Goal: Purchase product/service

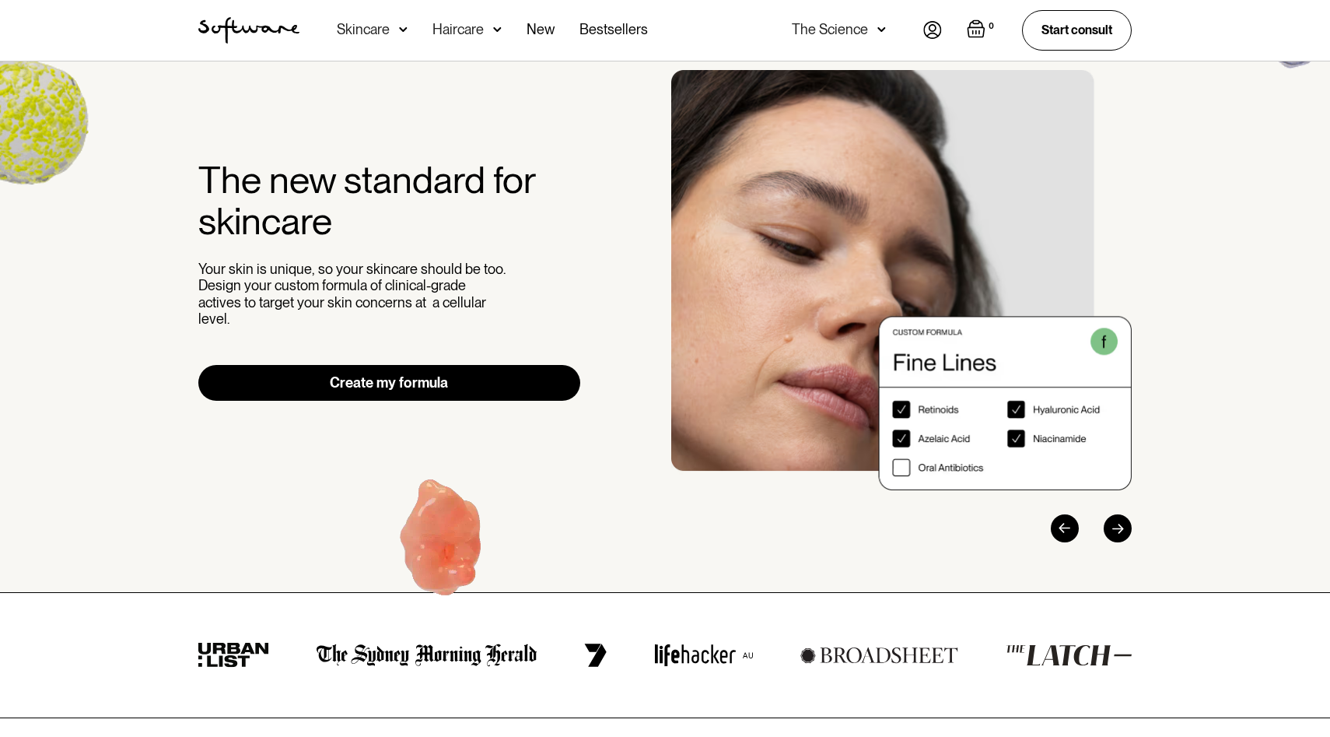
scroll to position [54, 0]
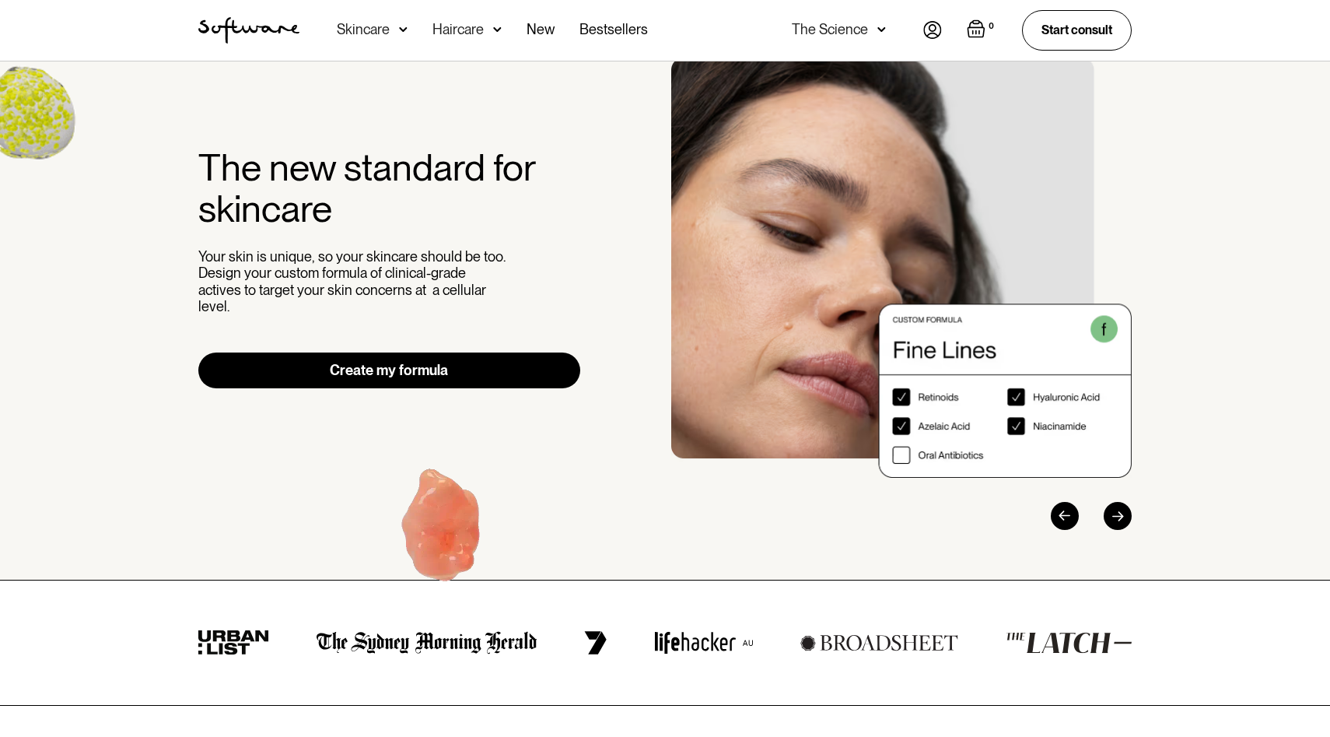
click at [502, 381] on div "The new standard for skincare Your skin is unique, so your skincare should be t…" at bounding box center [665, 294] width 971 height 472
click at [502, 371] on link "Create my formula" at bounding box center [389, 370] width 382 height 36
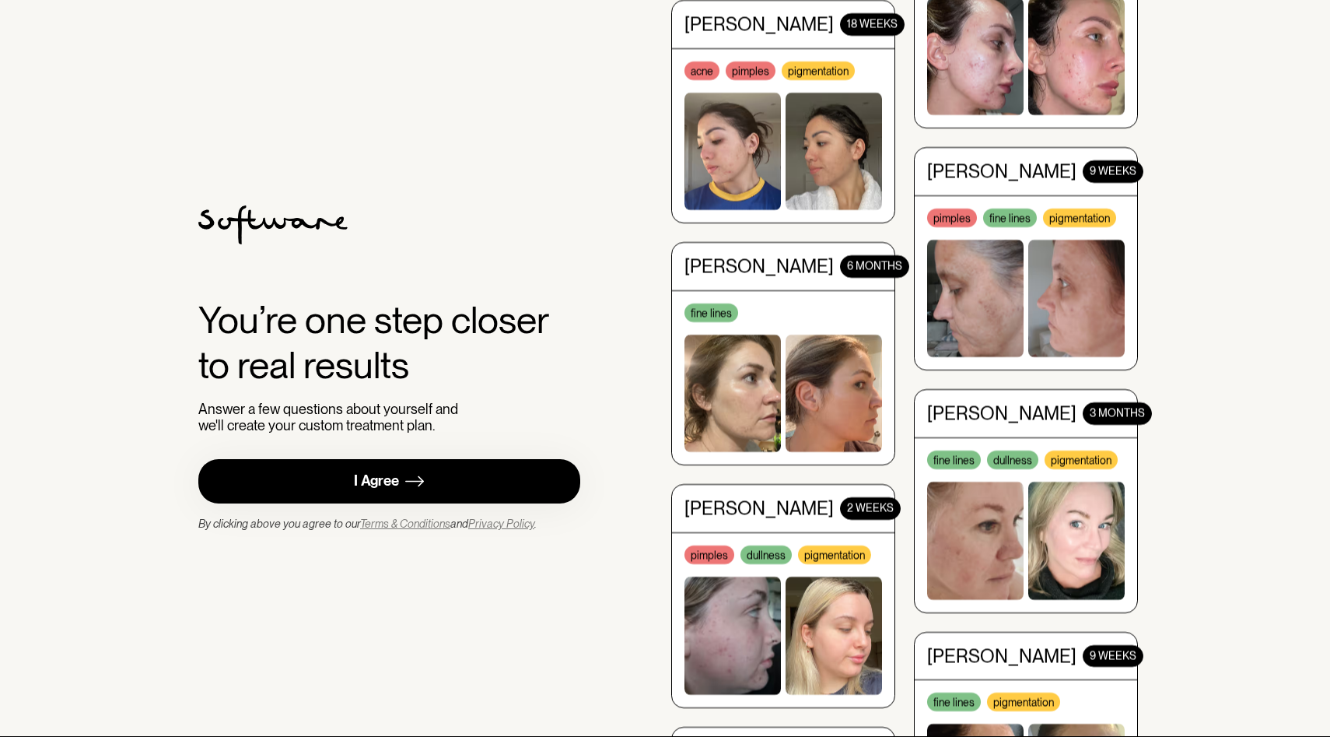
click at [476, 469] on link "I Agree" at bounding box center [389, 481] width 382 height 44
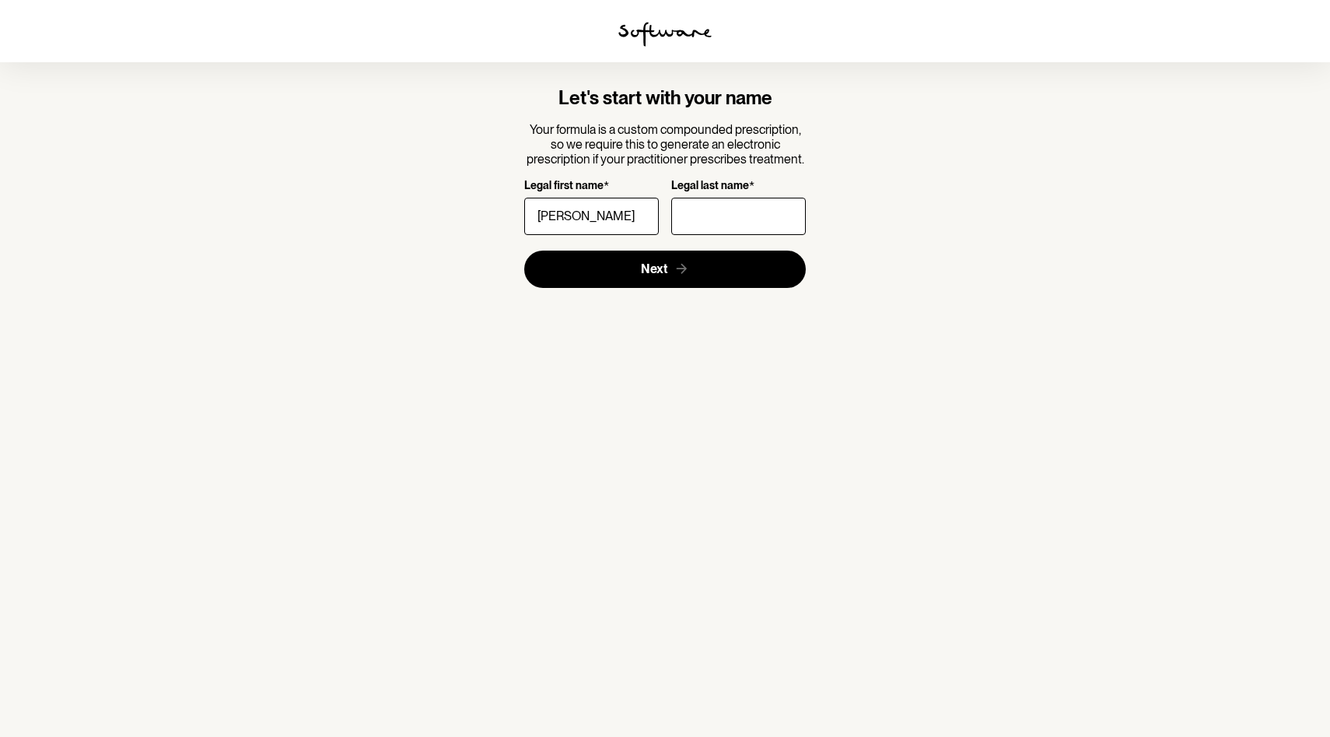
type input "[PERSON_NAME]"
click at [726, 206] on input "Legal last name *" at bounding box center [738, 216] width 135 height 37
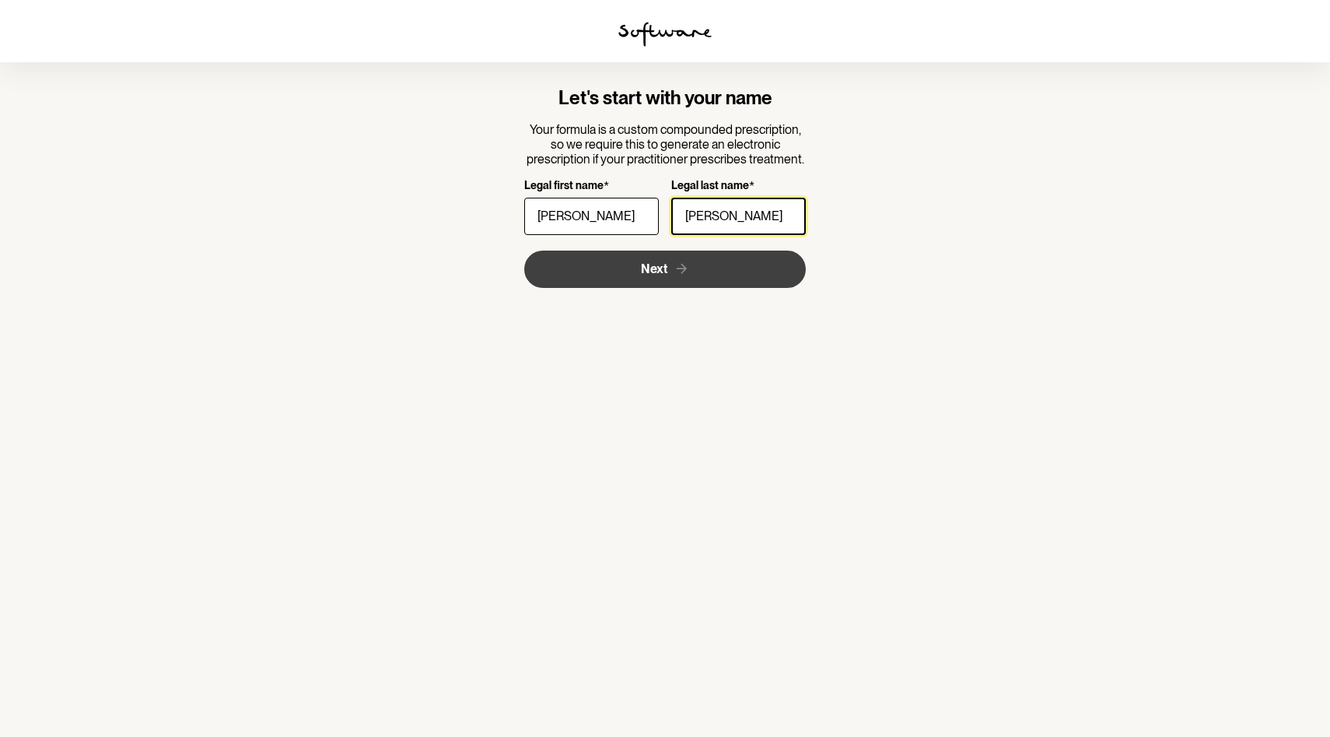
type input "[PERSON_NAME]"
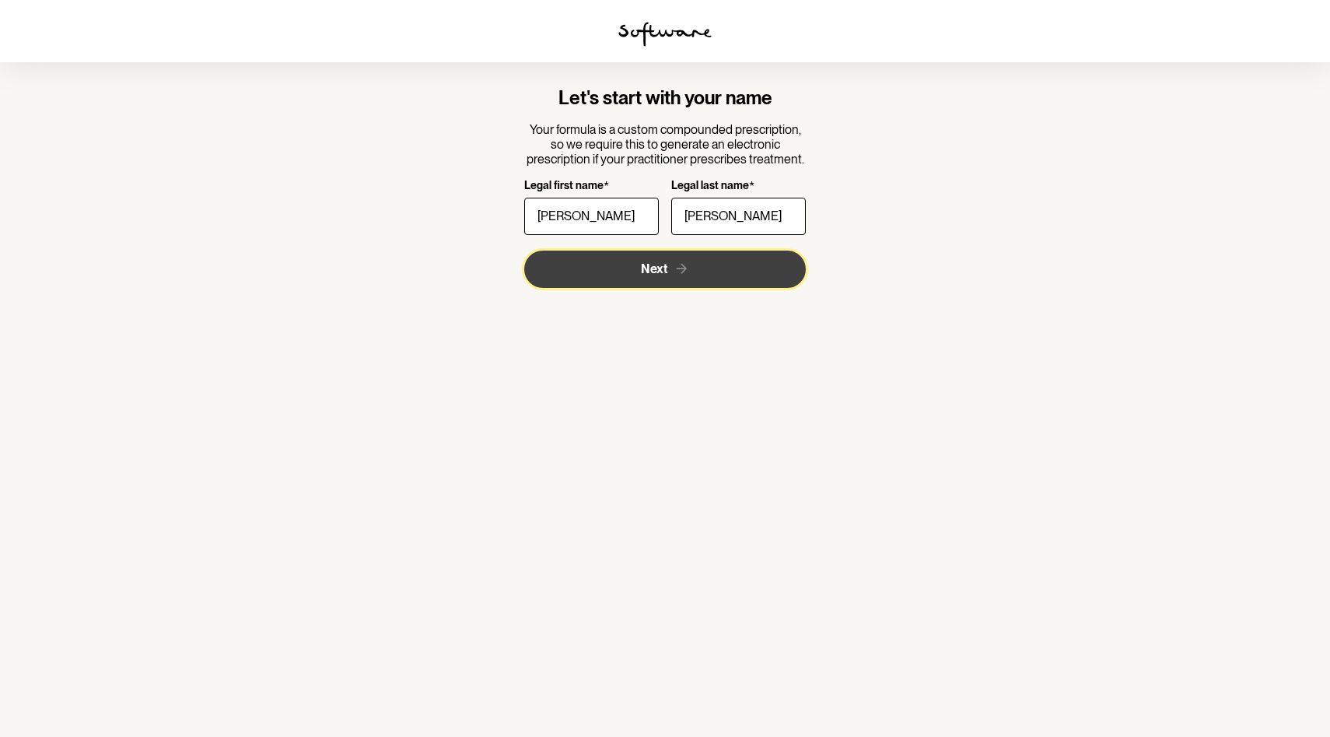
click at [708, 269] on button "Next" at bounding box center [665, 268] width 282 height 37
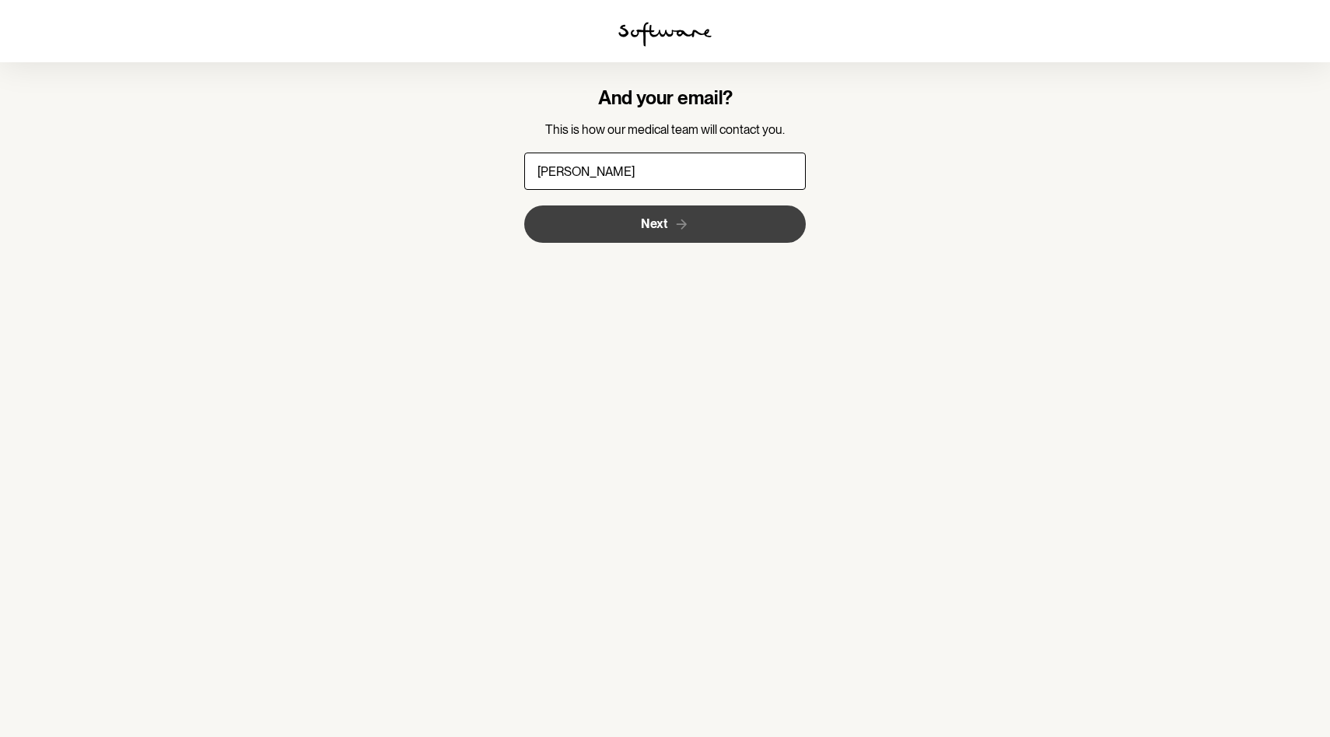
type input "[PERSON_NAME][EMAIL_ADDRESS][DOMAIN_NAME]"
click at [726, 230] on button "Next" at bounding box center [665, 223] width 282 height 37
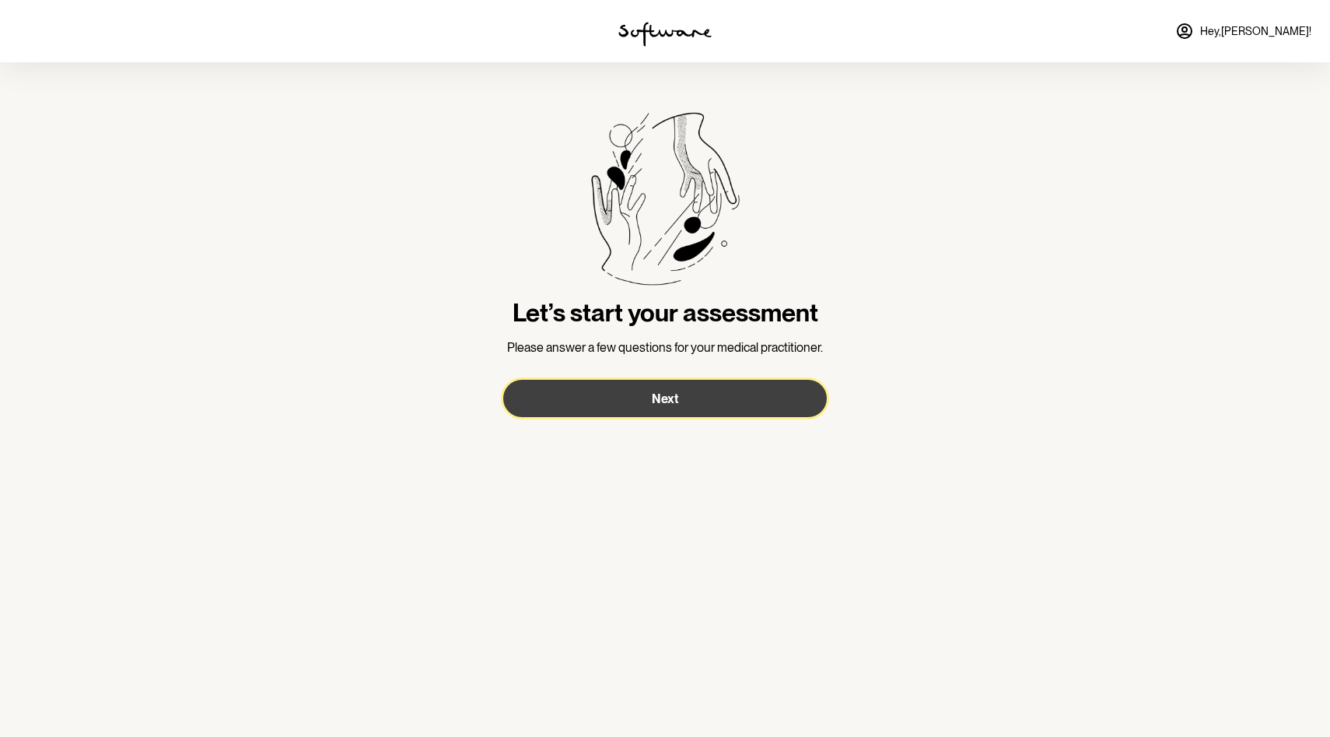
click at [658, 403] on span "Next" at bounding box center [665, 398] width 26 height 15
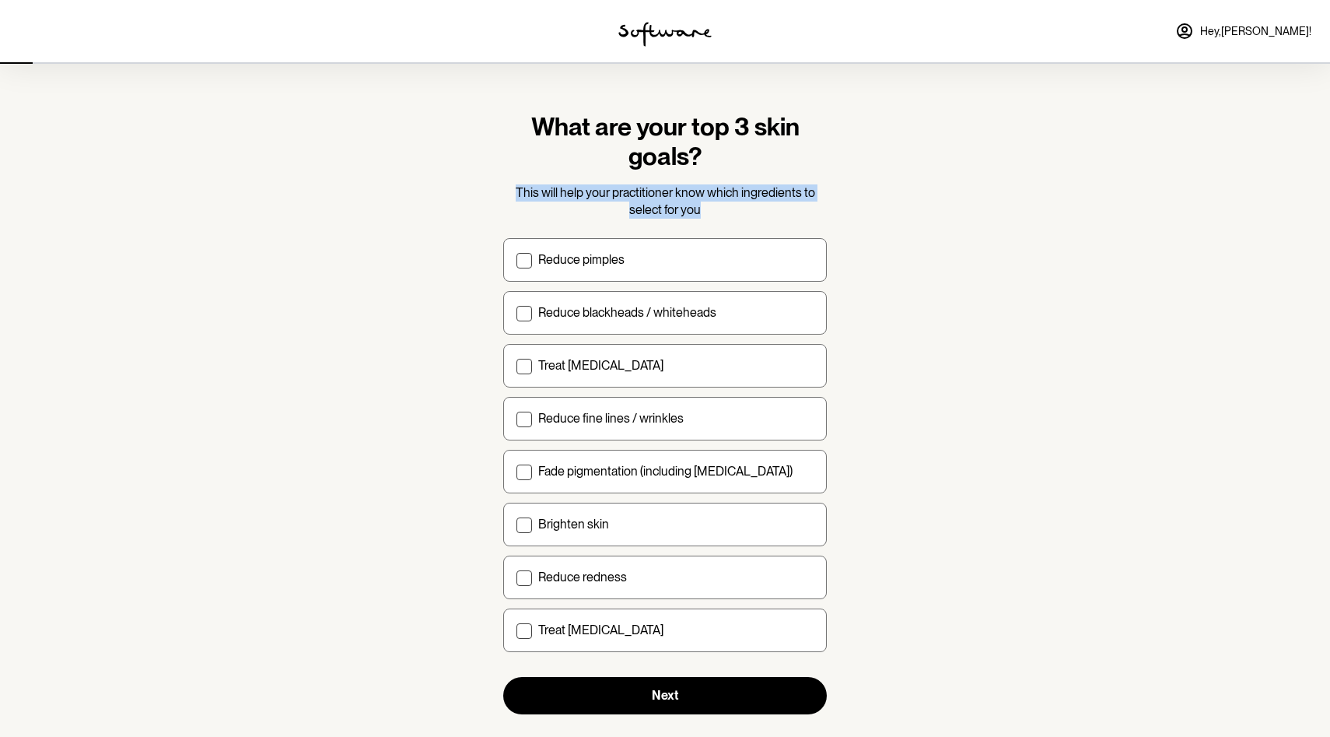
drag, startPoint x: 520, startPoint y: 197, endPoint x: 709, endPoint y: 208, distance: 189.4
click at [709, 209] on p "This will help your practitioner know which ingredients to select for you" at bounding box center [665, 201] width 324 height 35
click at [709, 208] on p "This will help your practitioner know which ingredients to select for you" at bounding box center [665, 201] width 324 height 35
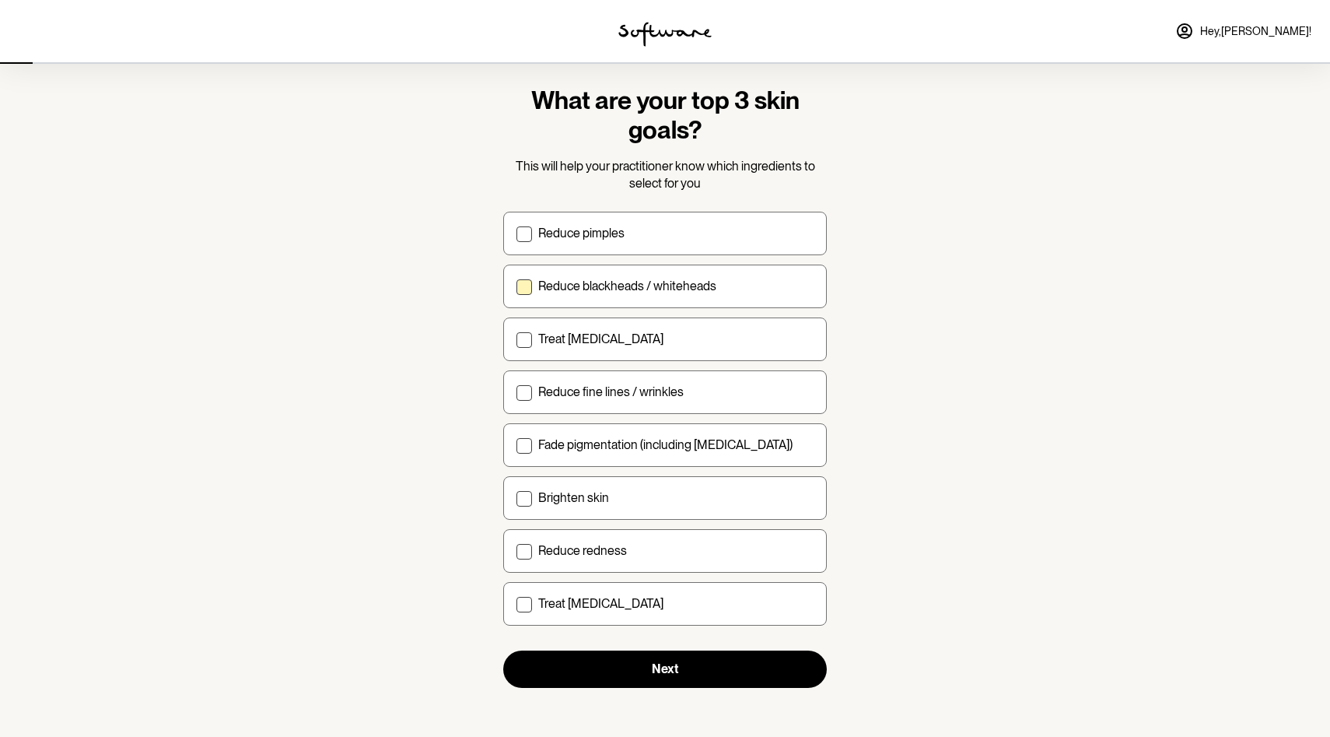
click at [710, 282] on p "Reduce blackheads / whiteheads" at bounding box center [627, 285] width 178 height 15
click at [516, 285] on input "Reduce blackheads / whiteheads" at bounding box center [516, 285] width 1 height 1
checkbox input "true"
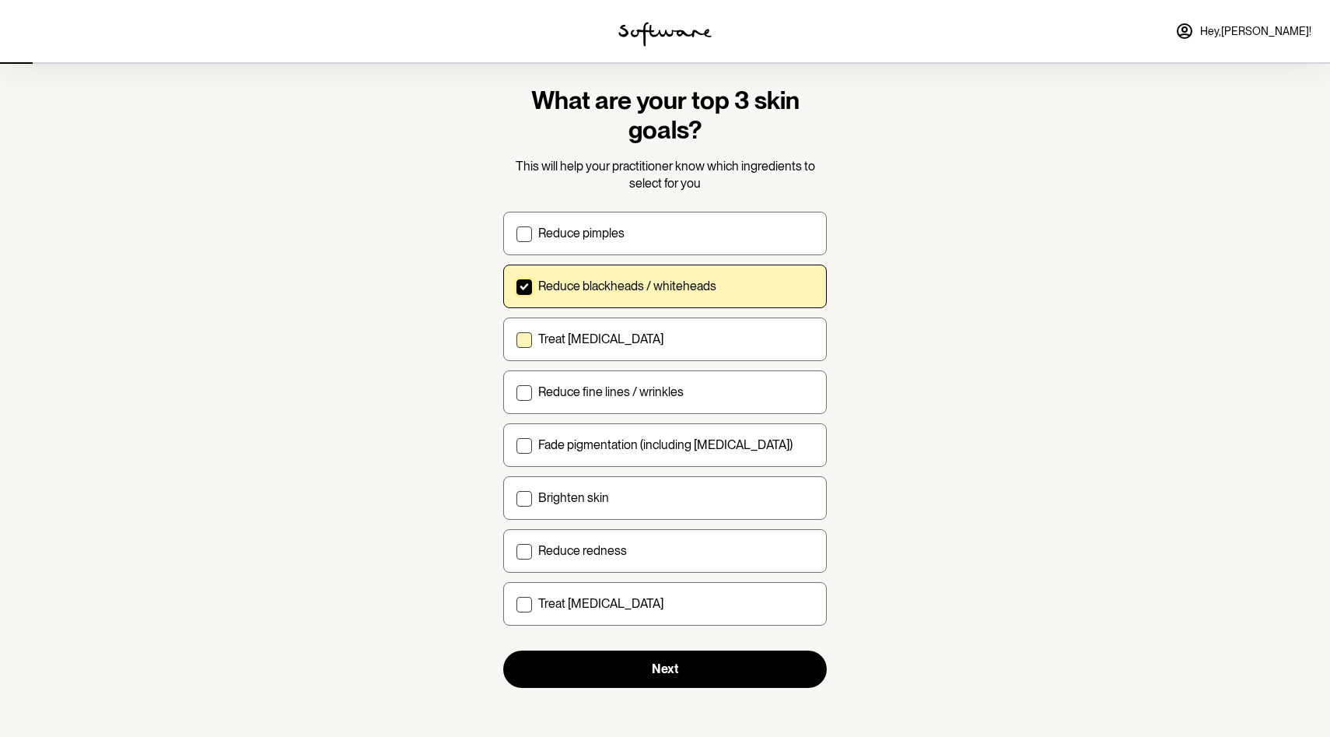
click at [698, 331] on div "Treat [MEDICAL_DATA]" at bounding box center [675, 338] width 275 height 15
click at [516, 338] on input "Treat [MEDICAL_DATA]" at bounding box center [516, 338] width 1 height 1
checkbox input "true"
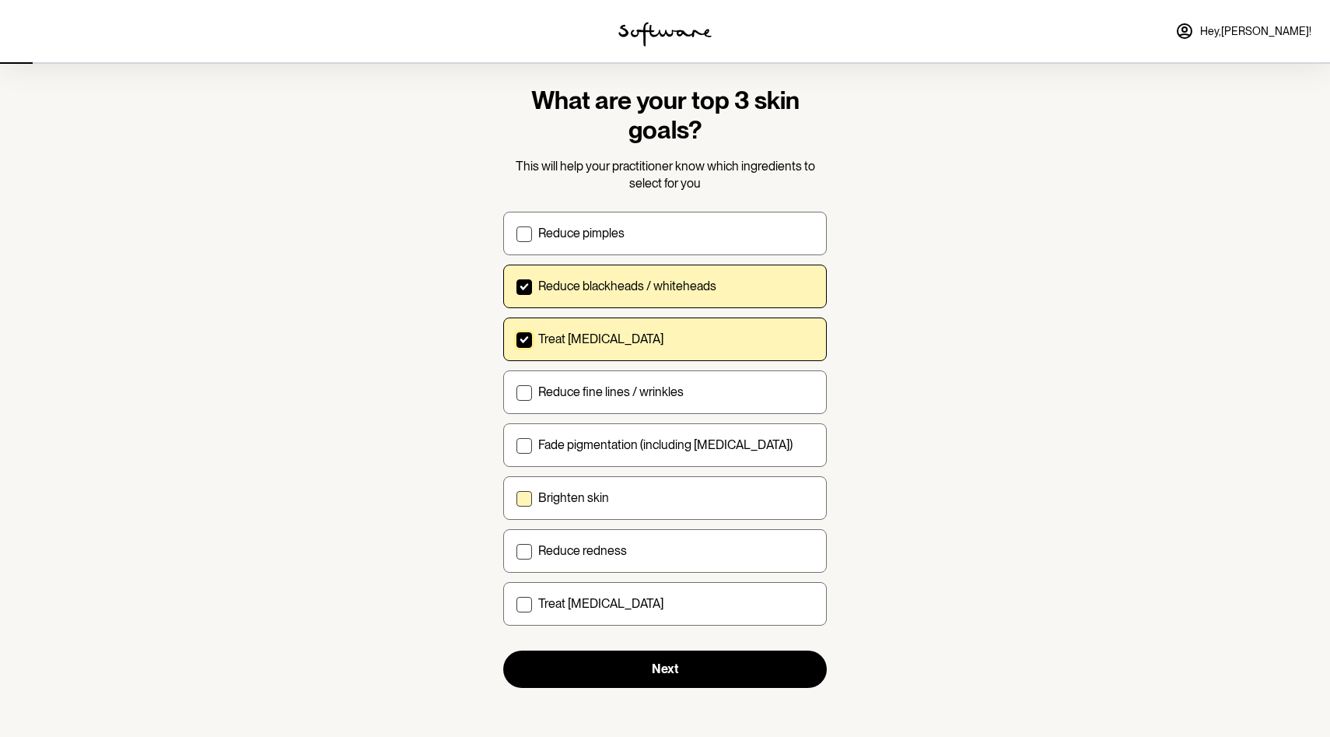
click at [691, 500] on div "Brighten skin" at bounding box center [675, 497] width 275 height 15
click at [516, 498] on input "Brighten skin" at bounding box center [516, 497] width 1 height 1
checkbox input "true"
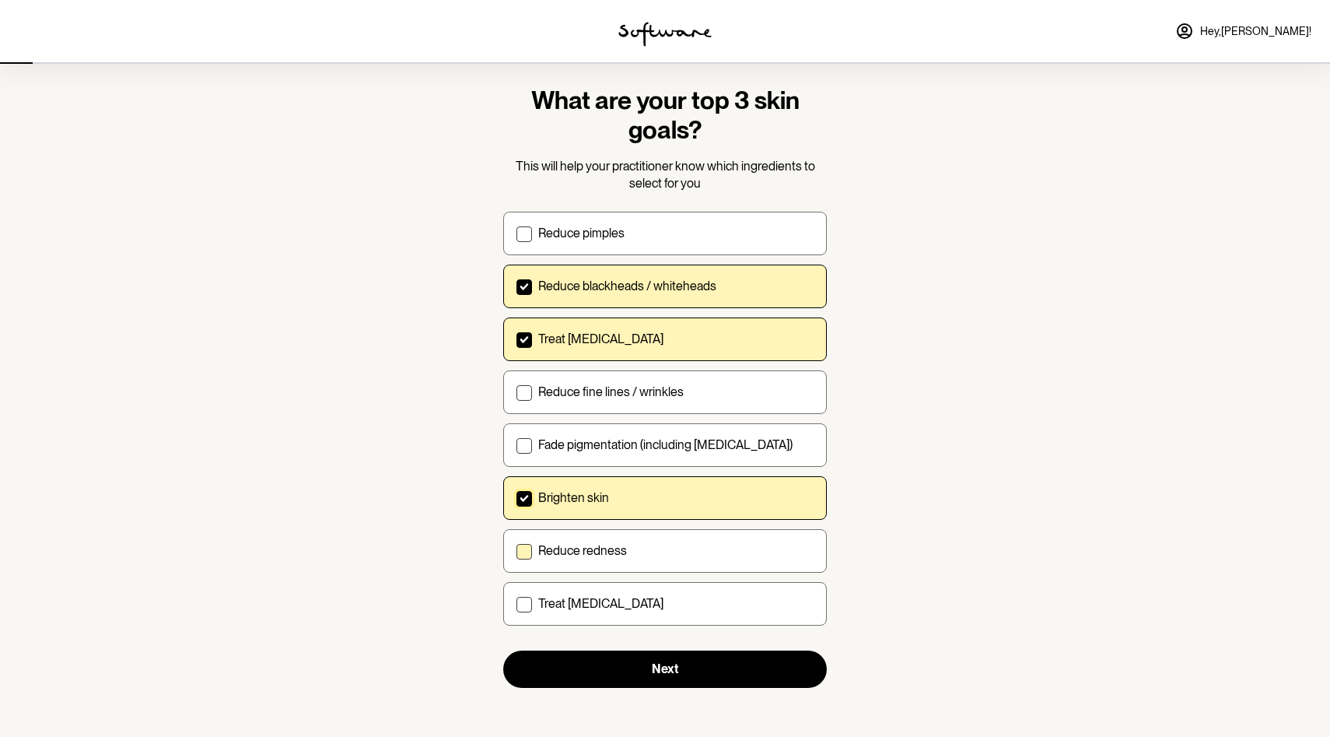
click at [681, 551] on div "Reduce redness" at bounding box center [675, 550] width 275 height 15
click at [516, 551] on input "Reduce redness" at bounding box center [516, 550] width 1 height 1
checkbox input "true"
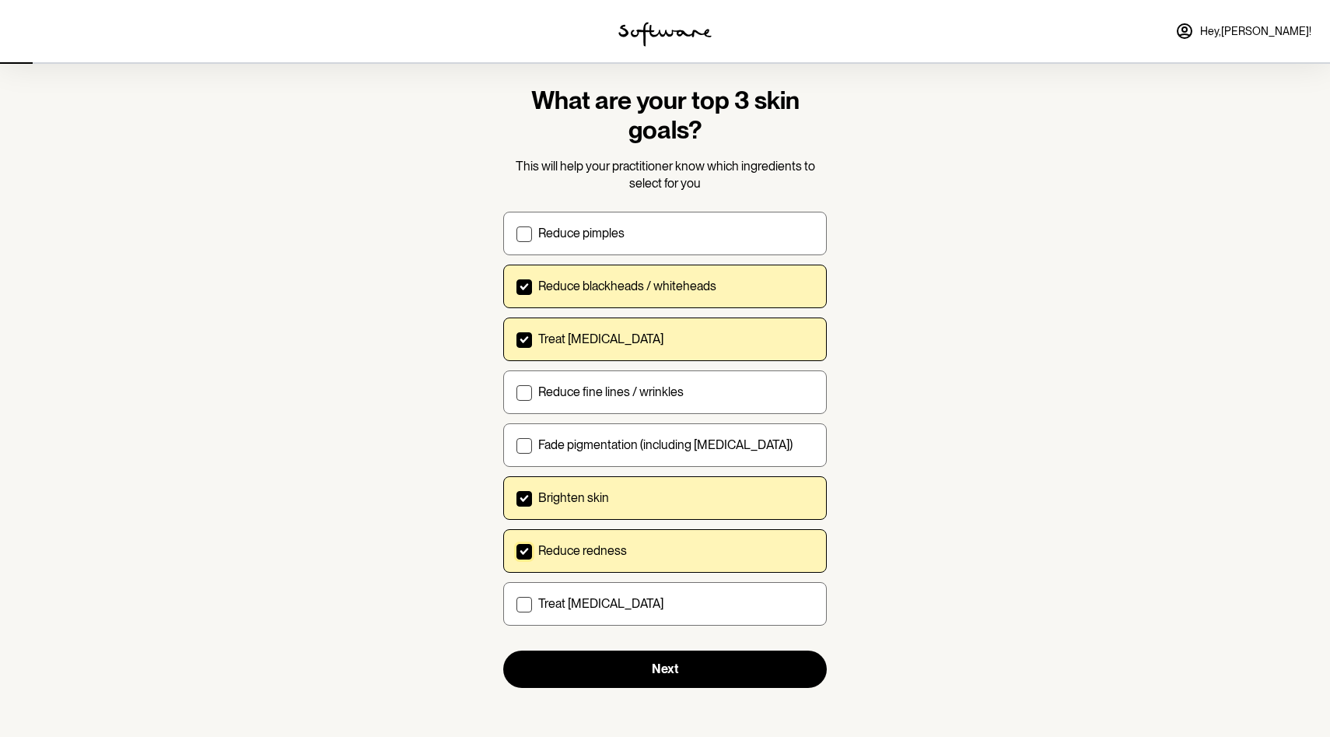
click at [672, 498] on div "Brighten skin" at bounding box center [675, 497] width 275 height 15
click at [516, 498] on input "Brighten skin" at bounding box center [516, 497] width 1 height 1
checkbox input "false"
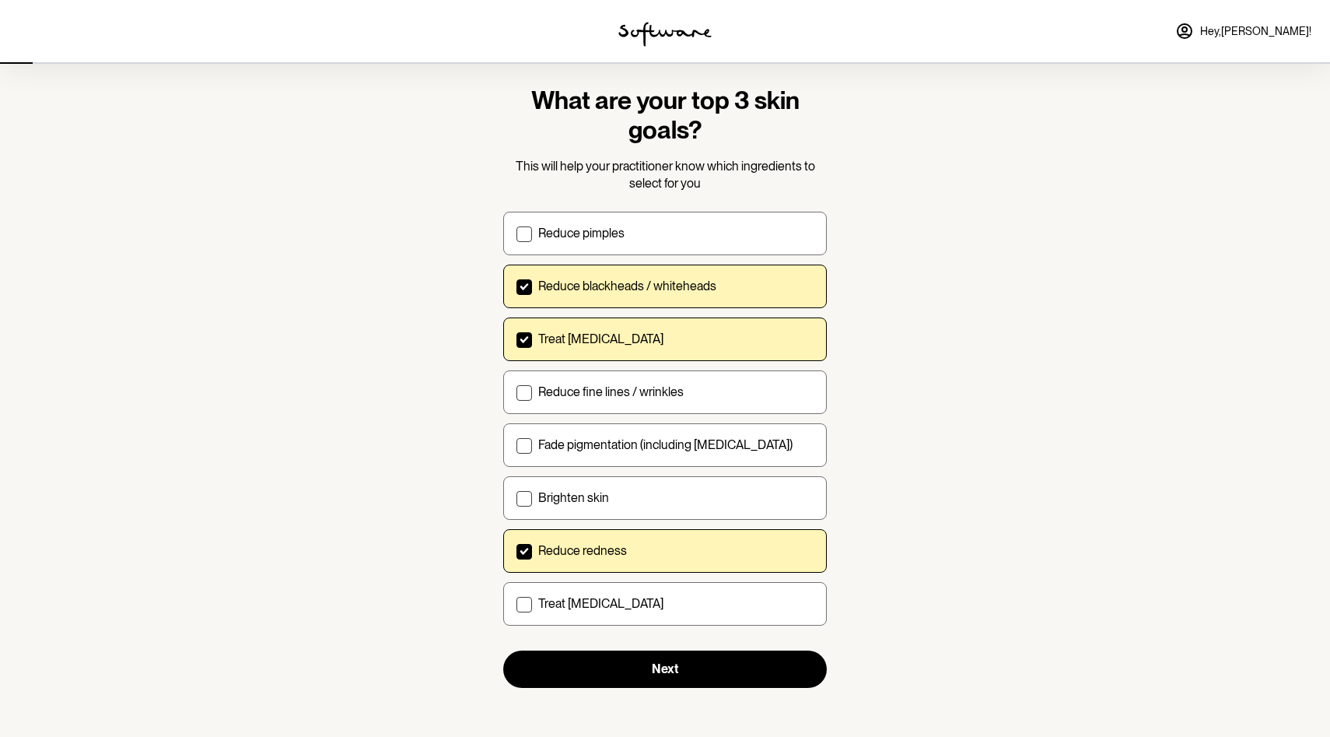
click at [673, 687] on section "What are your top 3 skin goals? This will help your practitioner know which ing…" at bounding box center [665, 387] width 348 height 702
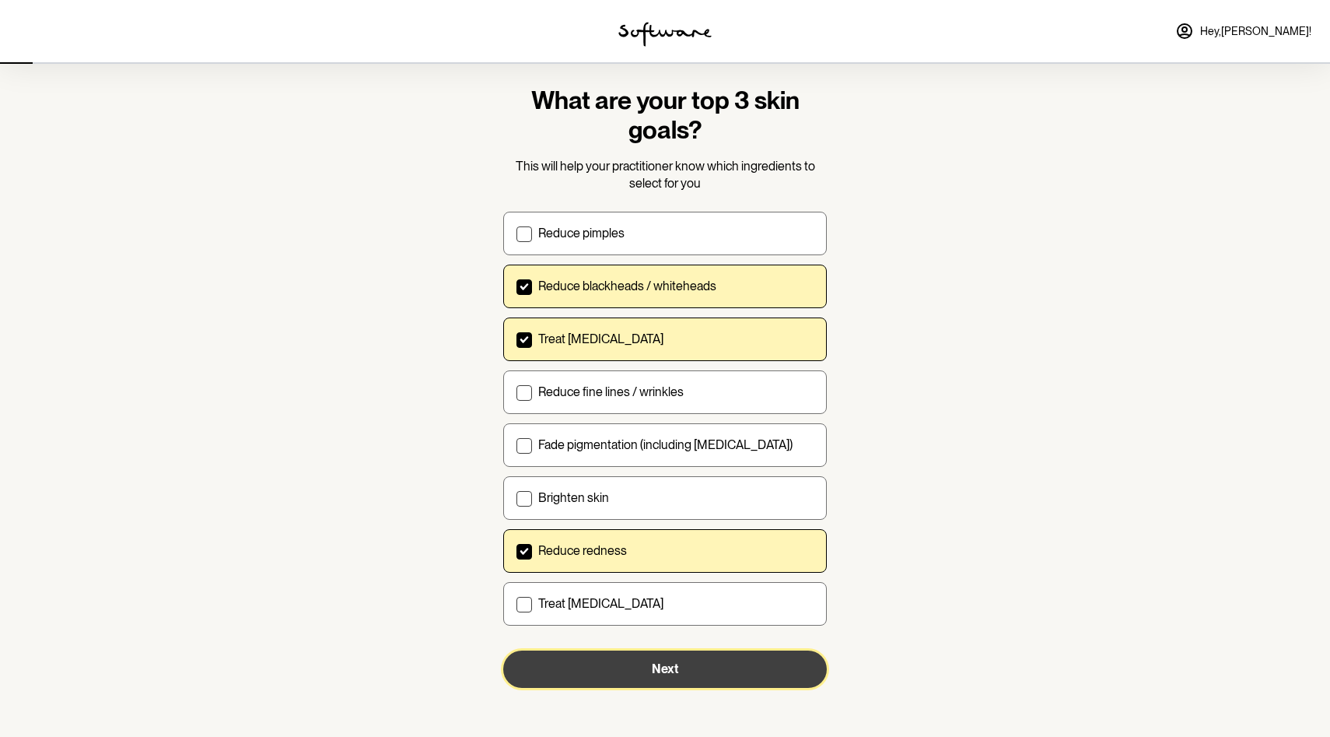
click at [637, 662] on button "Next" at bounding box center [665, 668] width 324 height 37
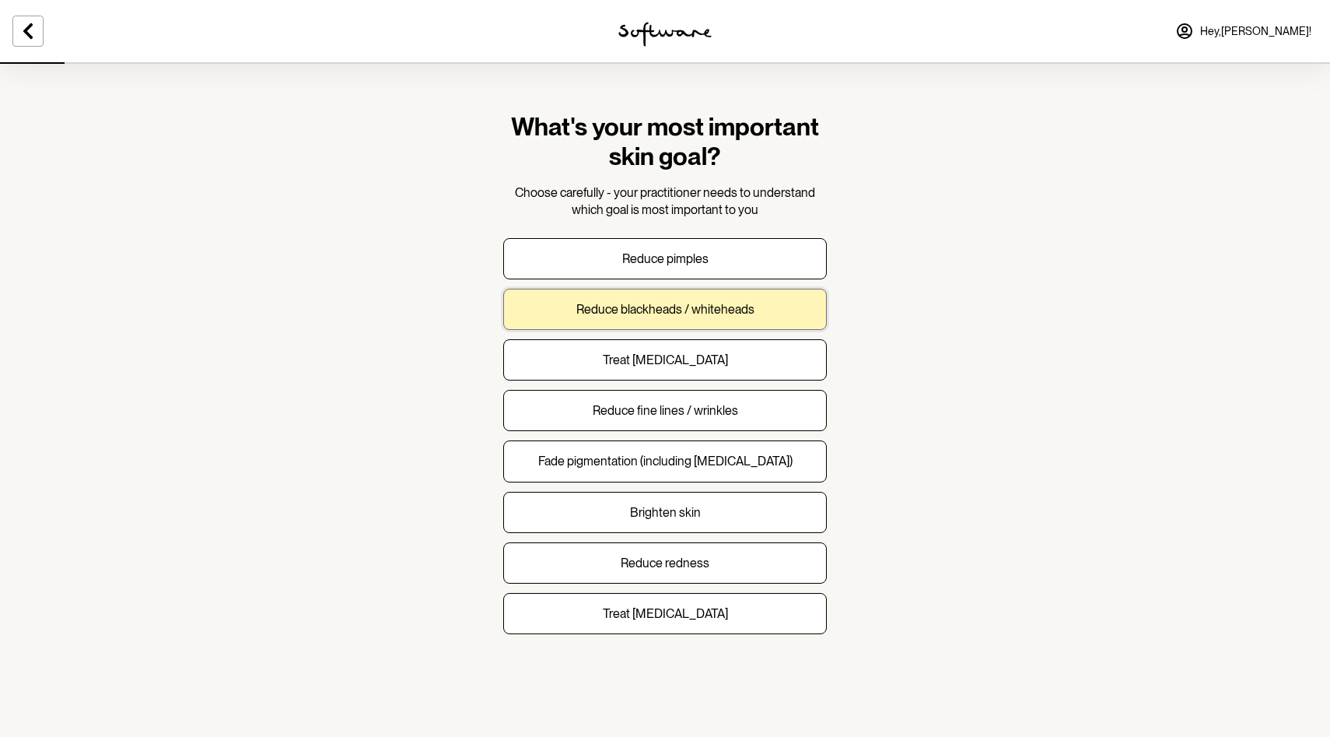
click at [691, 320] on button "Reduce blackheads / whiteheads" at bounding box center [665, 309] width 324 height 41
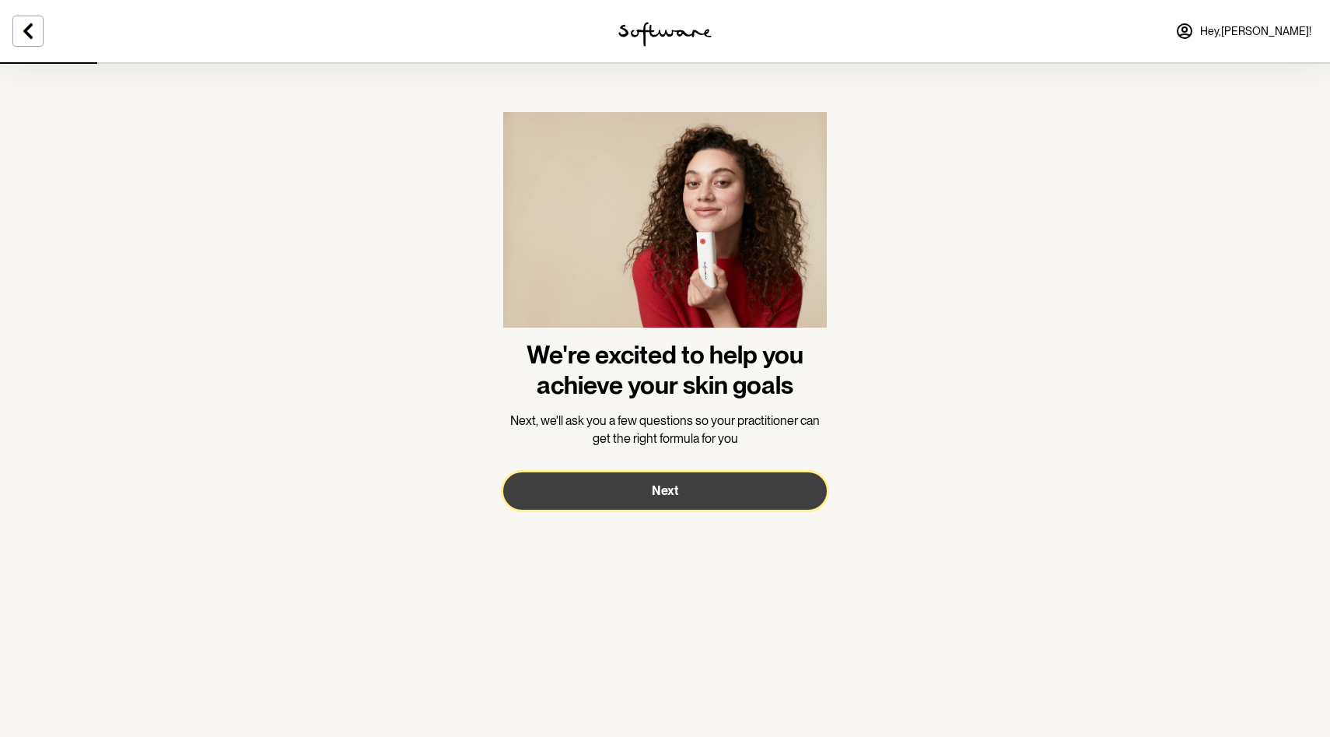
click at [607, 489] on button "Next" at bounding box center [665, 490] width 324 height 37
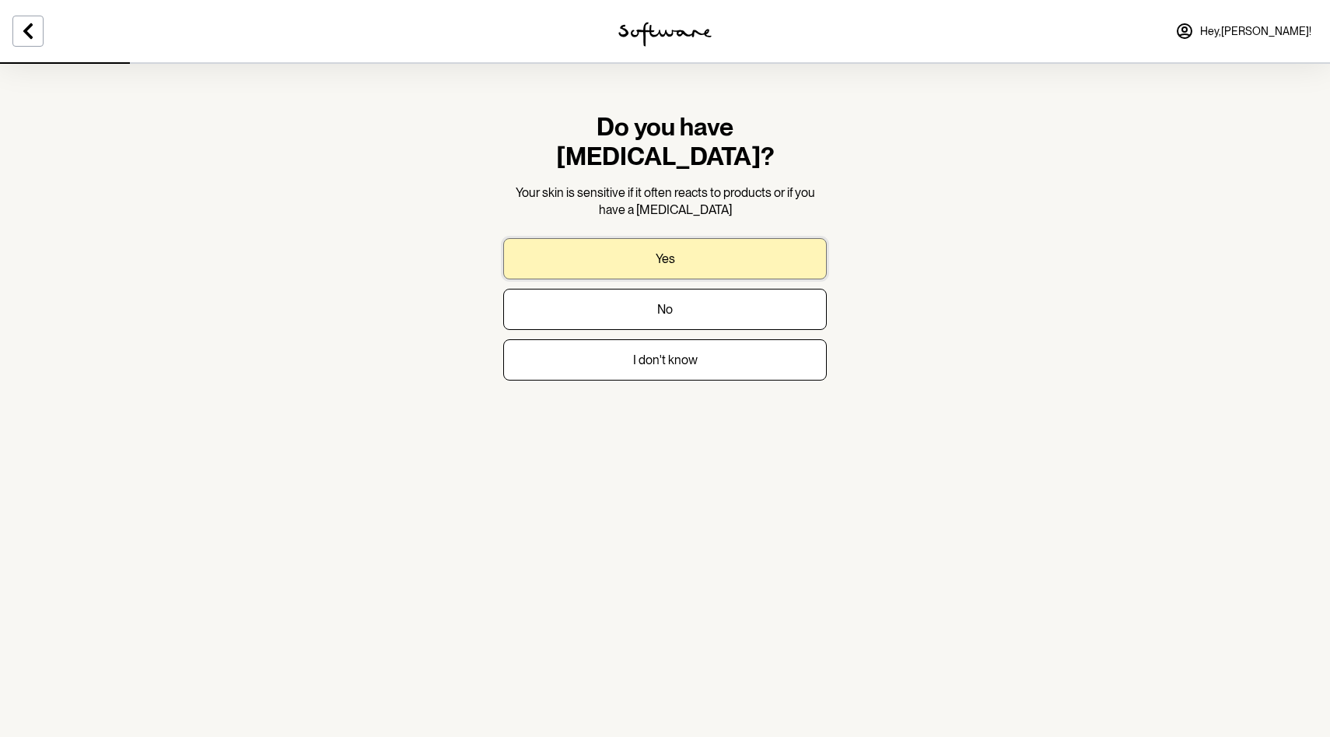
click at [614, 238] on button "Yes" at bounding box center [665, 258] width 324 height 41
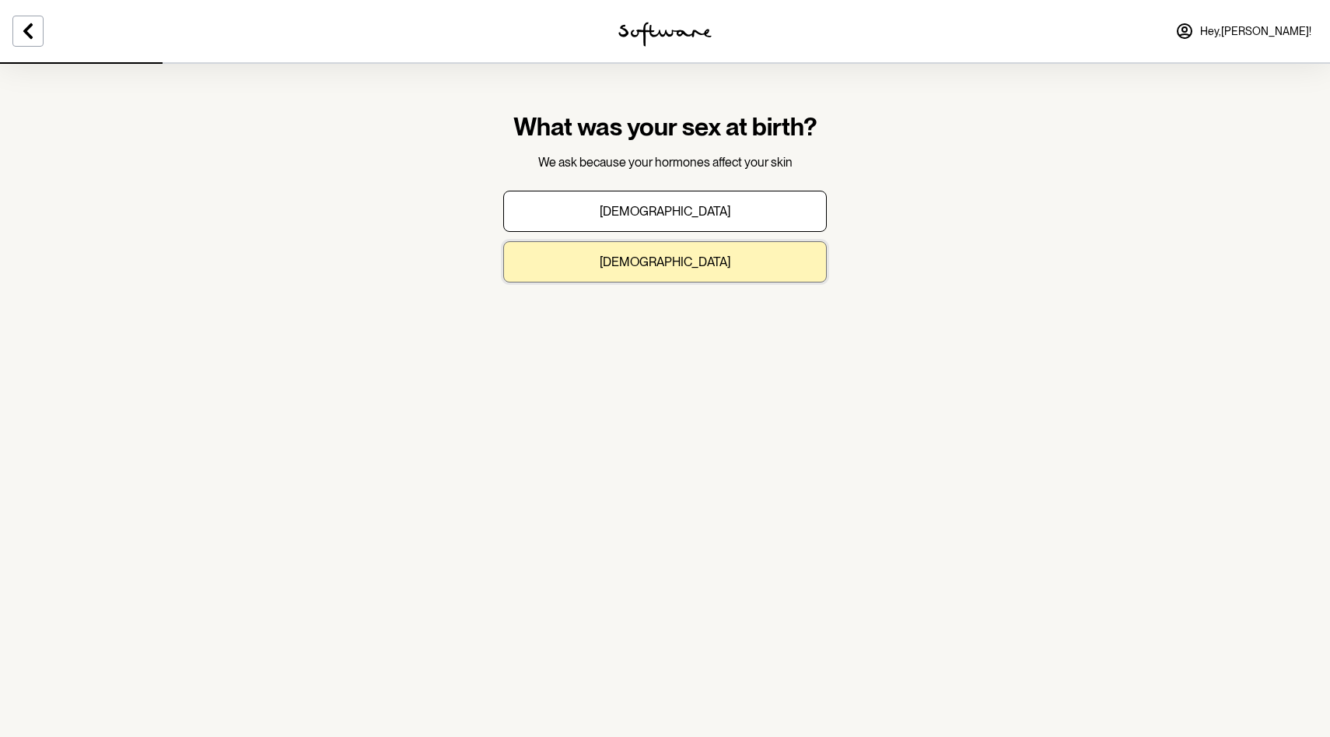
click at [618, 270] on button "[DEMOGRAPHIC_DATA]" at bounding box center [665, 261] width 324 height 41
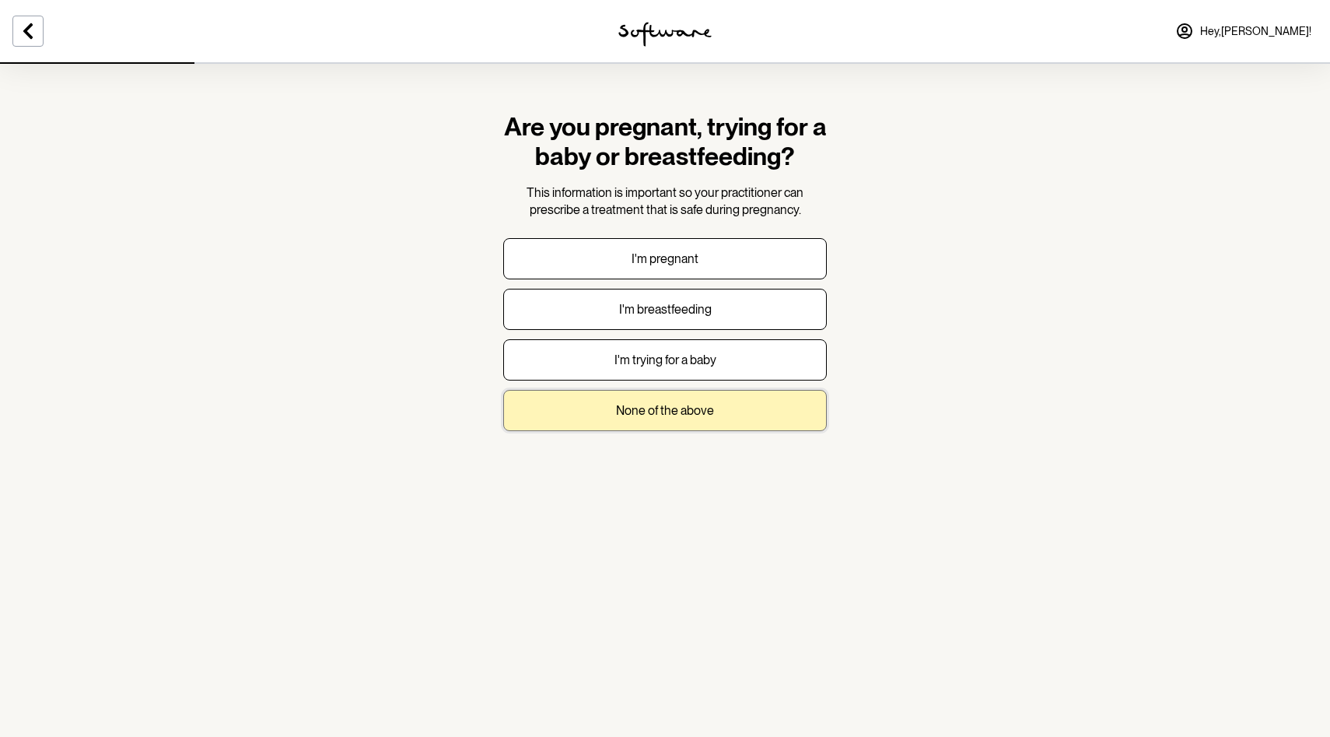
click at [654, 405] on p "None of the above" at bounding box center [665, 410] width 98 height 15
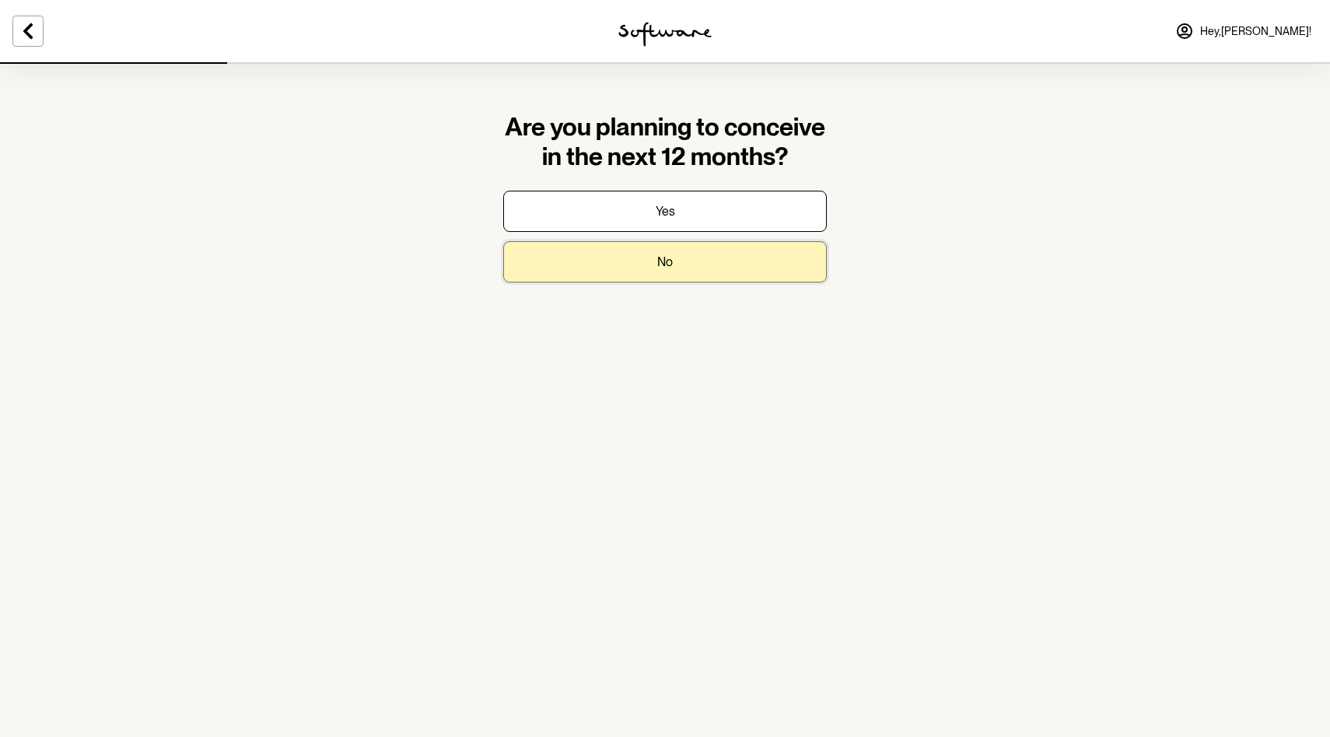
click at [619, 271] on button "No" at bounding box center [665, 261] width 324 height 41
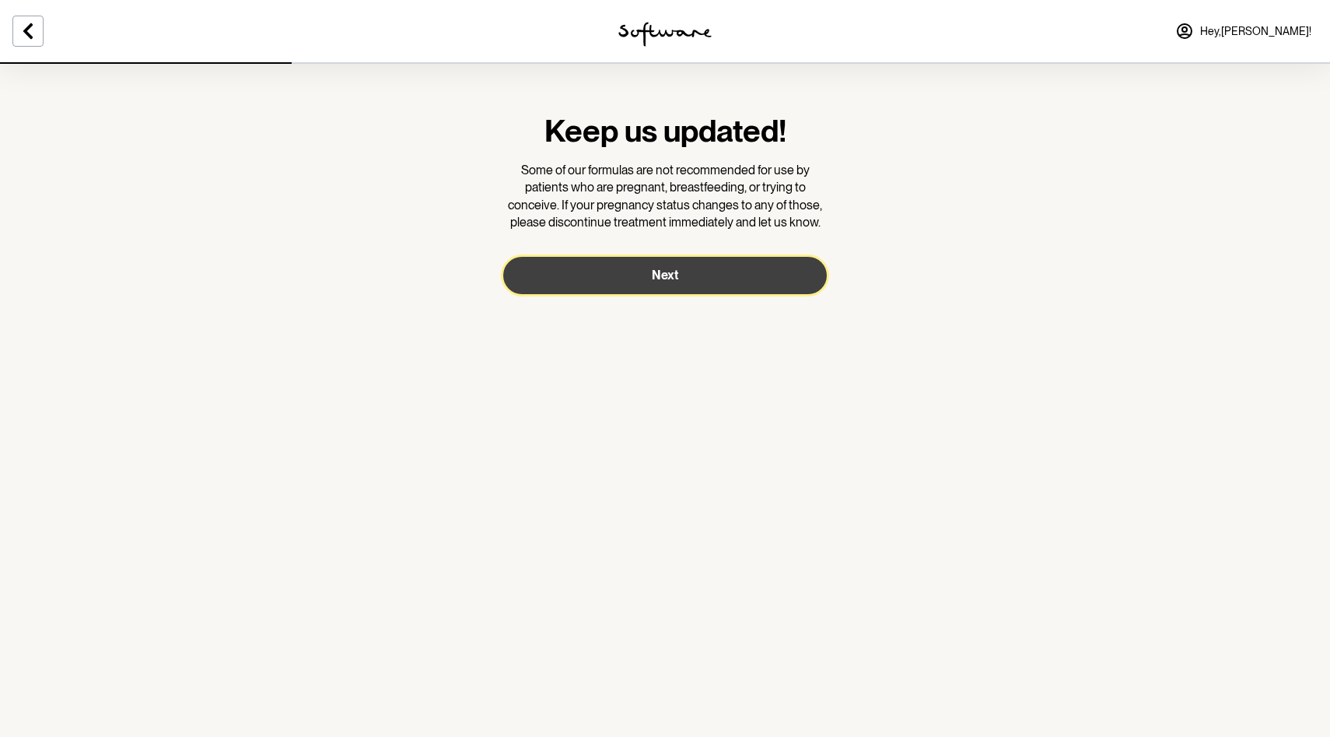
click at [626, 280] on button "Next" at bounding box center [665, 275] width 324 height 37
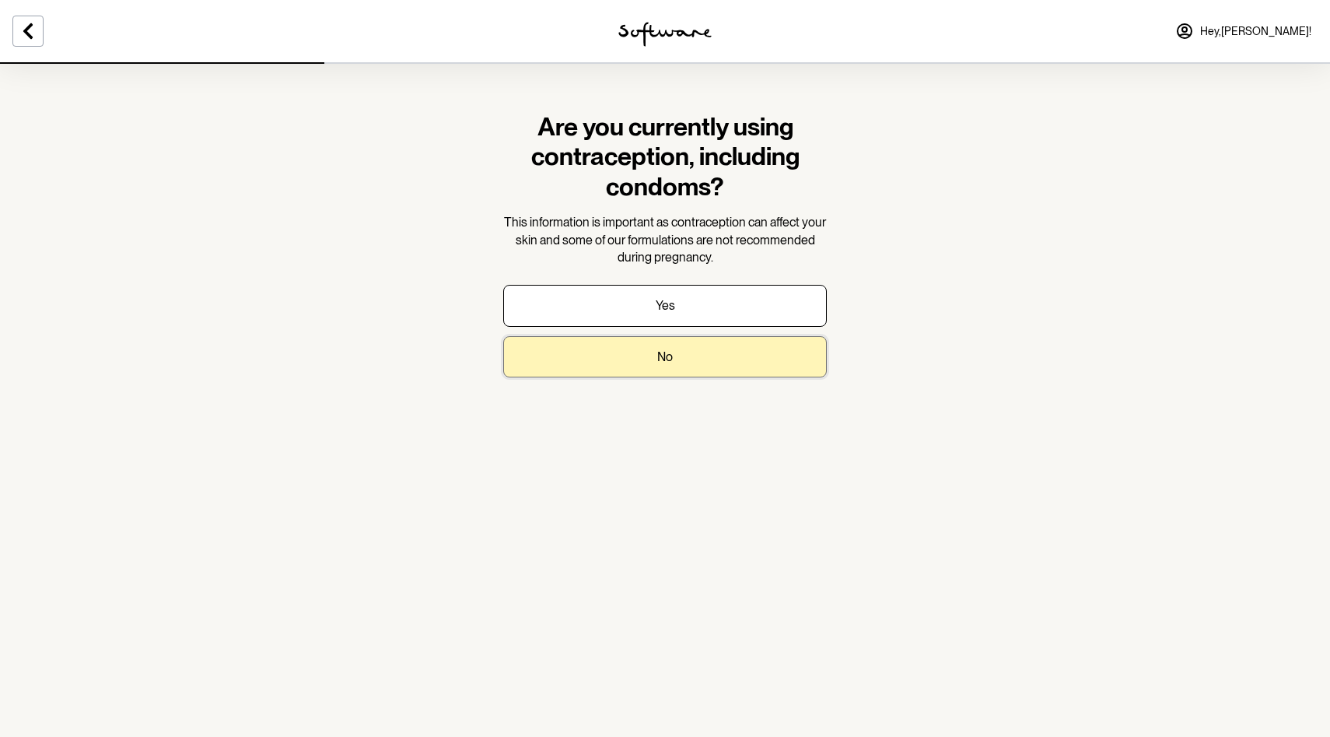
click at [602, 351] on button "No" at bounding box center [665, 356] width 324 height 41
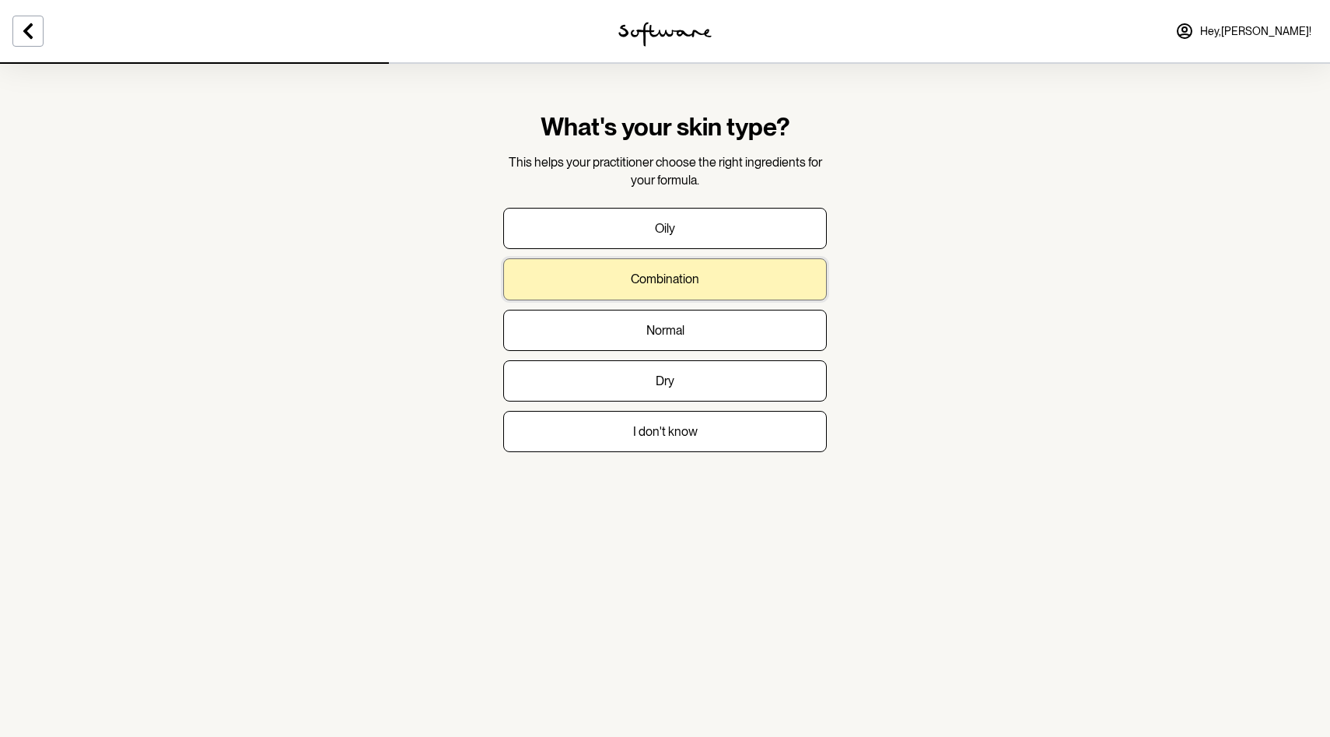
click at [676, 284] on p "Combination" at bounding box center [665, 278] width 68 height 15
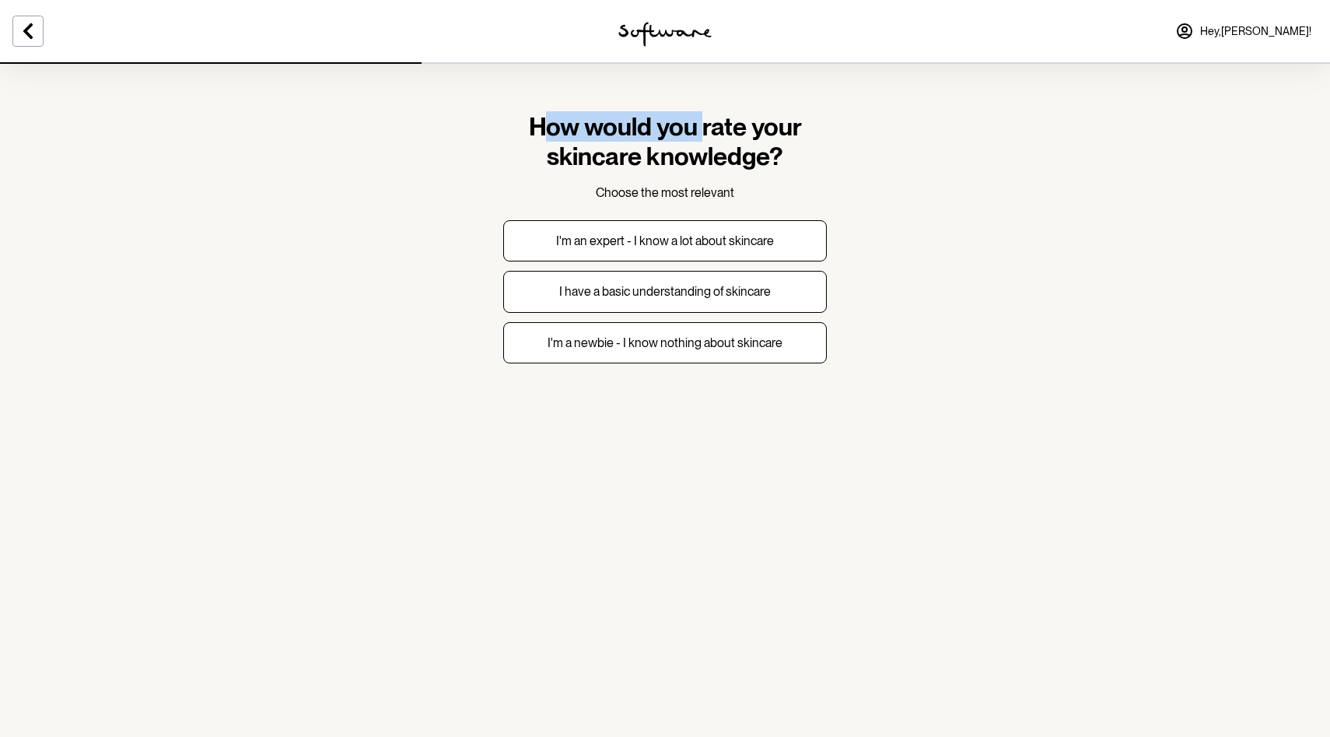
drag, startPoint x: 547, startPoint y: 121, endPoint x: 699, endPoint y: 139, distance: 153.5
click at [700, 139] on h1 "How would you rate your skincare knowledge?" at bounding box center [665, 142] width 324 height 60
click at [673, 128] on h1 "How would you rate your skincare knowledge?" at bounding box center [665, 142] width 324 height 60
drag, startPoint x: 563, startPoint y: 149, endPoint x: 759, endPoint y: 161, distance: 196.4
click at [760, 162] on h1 "How would you rate your skincare knowledge?" at bounding box center [665, 142] width 324 height 60
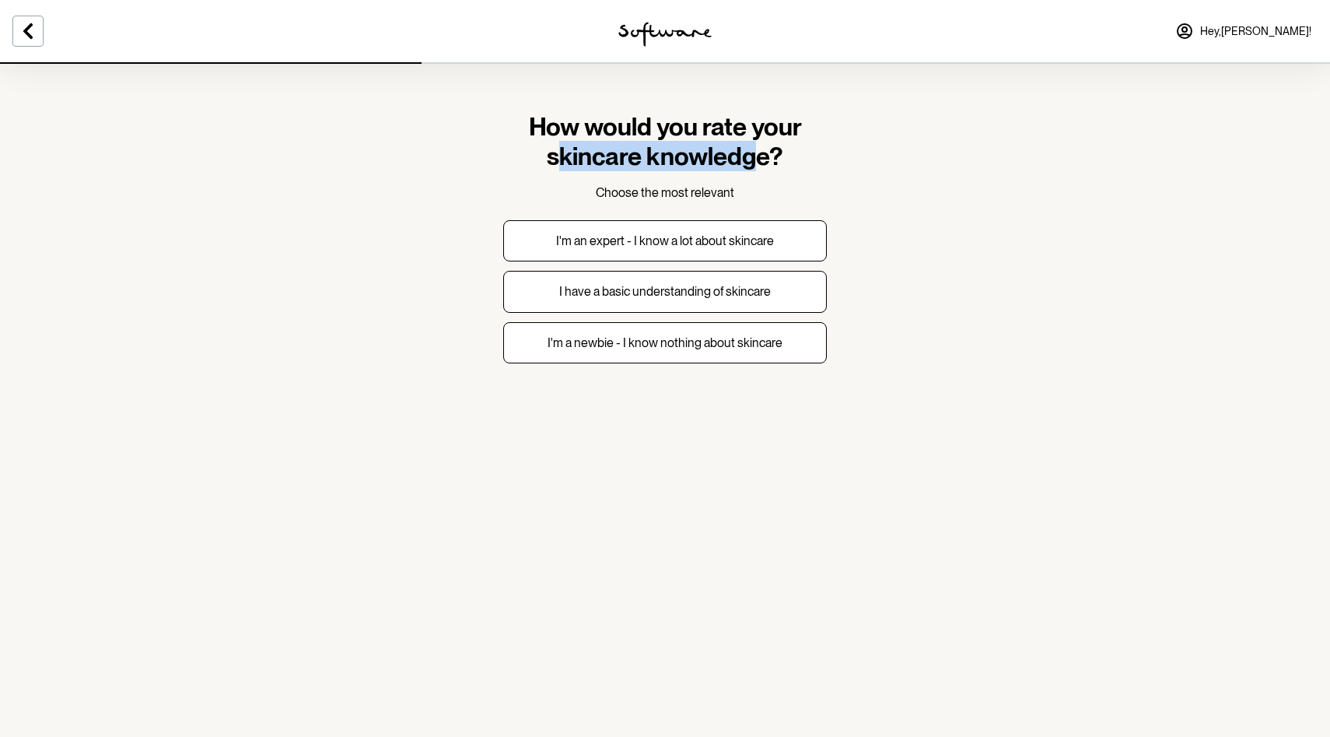
click at [733, 164] on h1 "How would you rate your skincare knowledge?" at bounding box center [665, 142] width 324 height 60
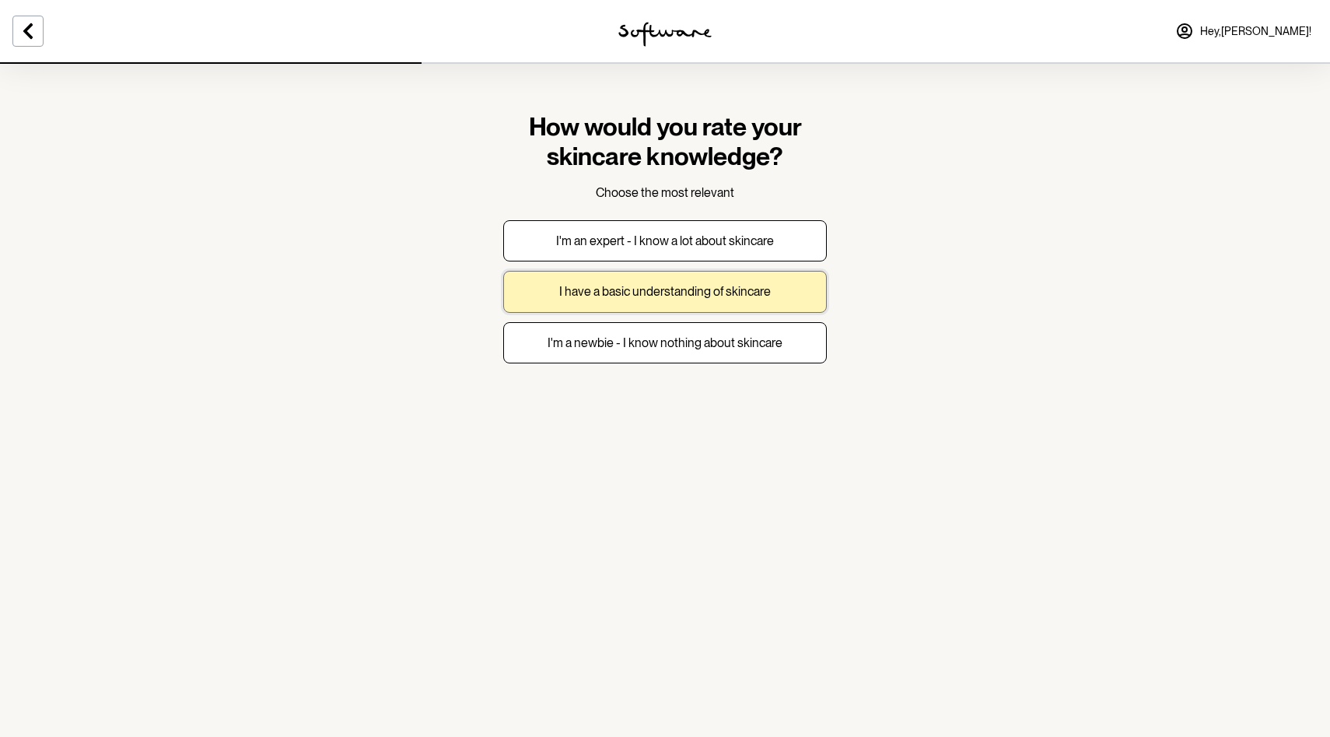
click at [674, 299] on button "I have a basic understanding of skincare" at bounding box center [665, 291] width 324 height 41
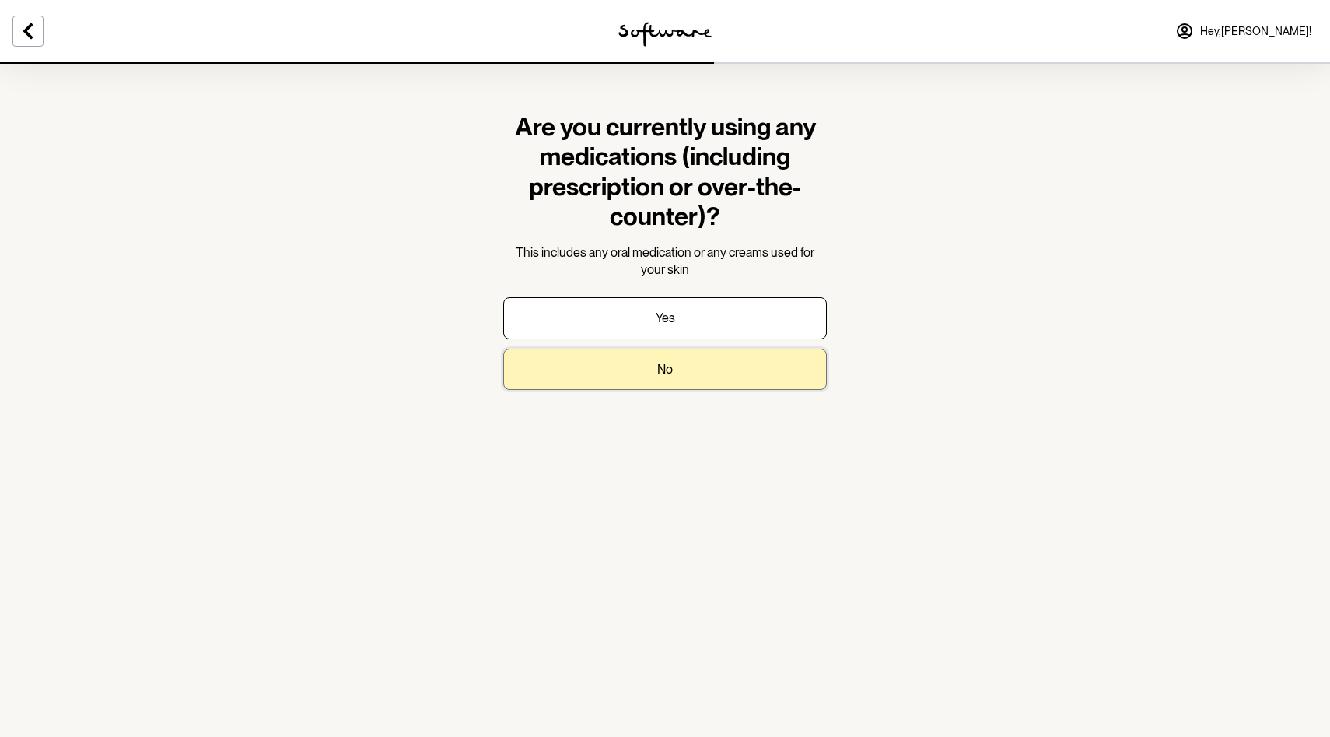
click at [677, 362] on button "No" at bounding box center [665, 368] width 324 height 41
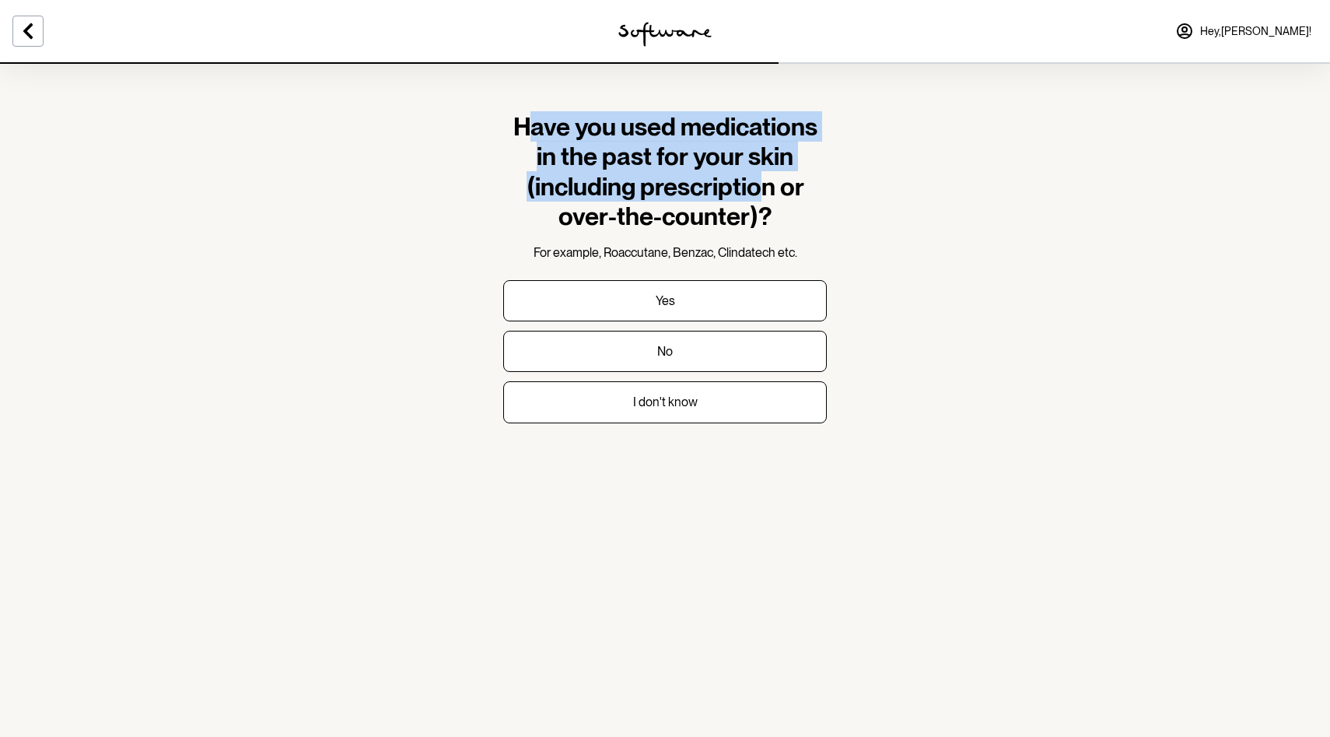
drag, startPoint x: 534, startPoint y: 133, endPoint x: 759, endPoint y: 195, distance: 233.2
click at [761, 191] on h1 "Have you used medications in the past for your skin (including prescription or …" at bounding box center [665, 172] width 324 height 120
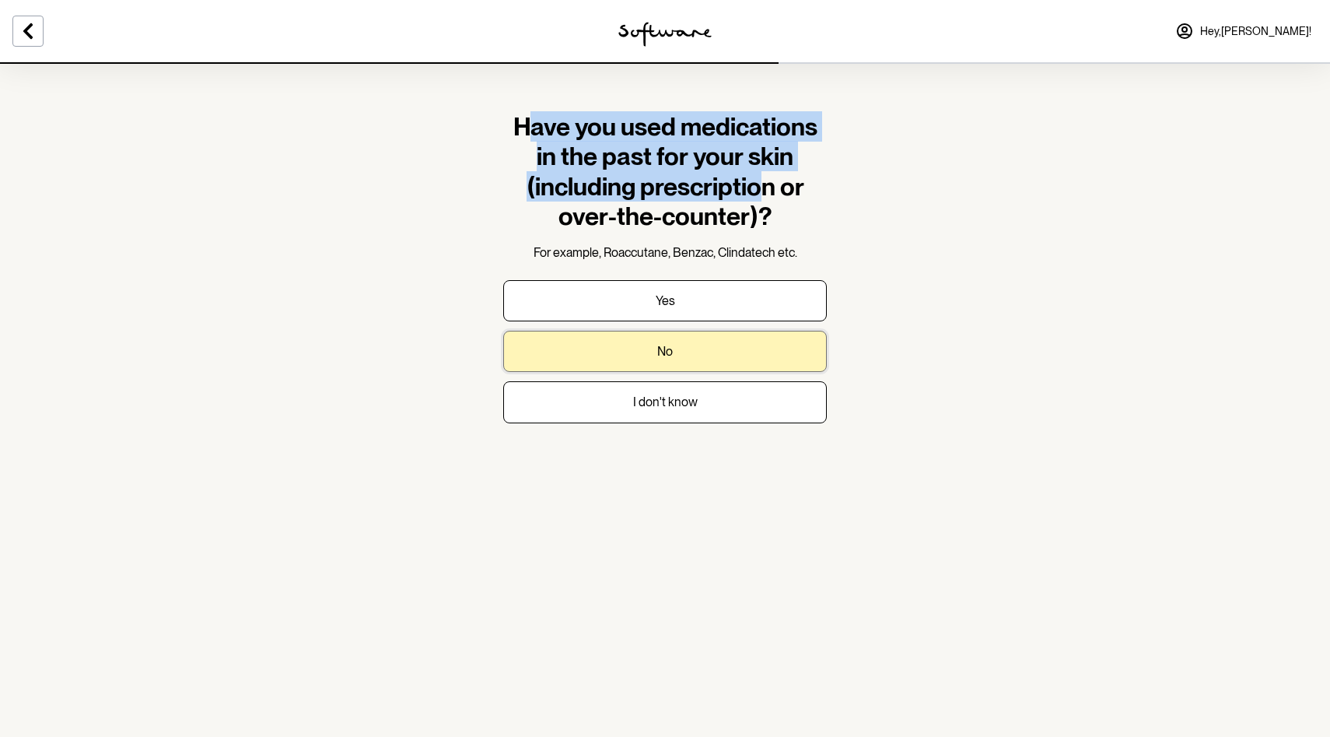
click at [765, 343] on button "No" at bounding box center [665, 351] width 324 height 41
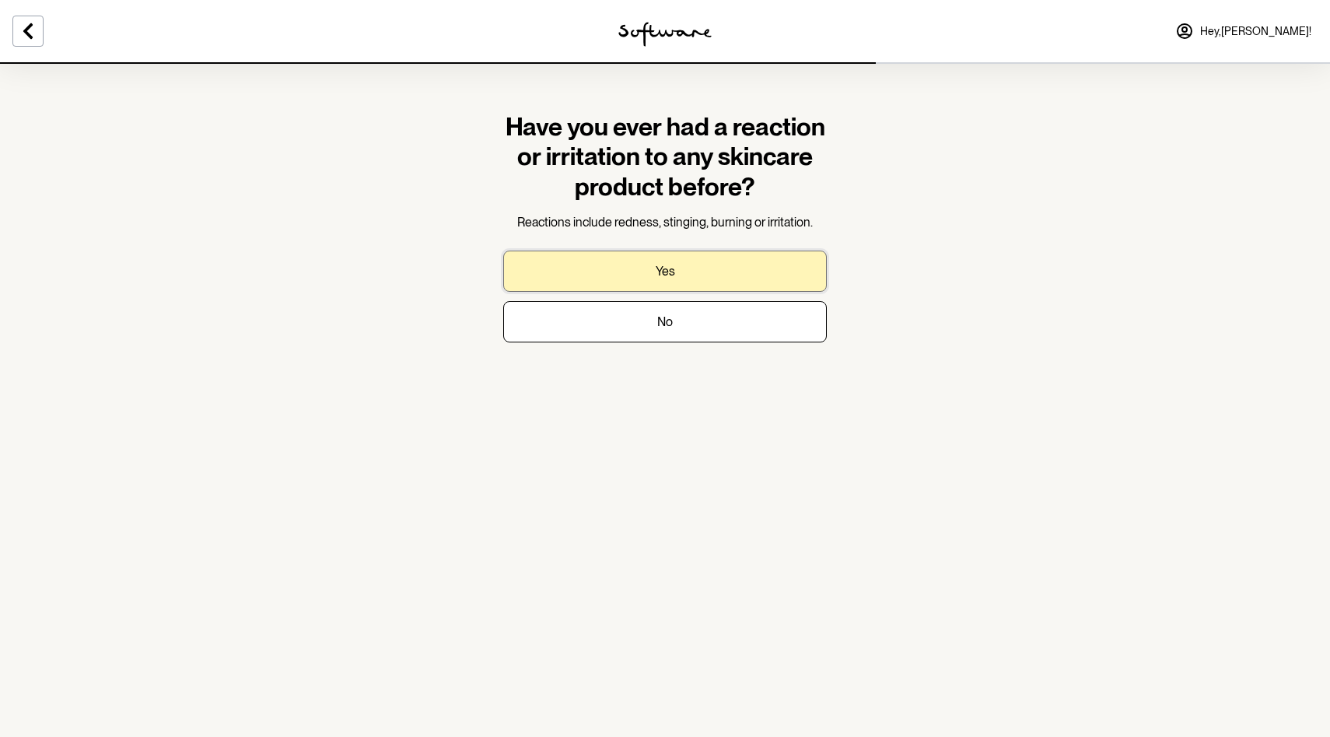
click at [698, 284] on button "Yes" at bounding box center [665, 270] width 324 height 41
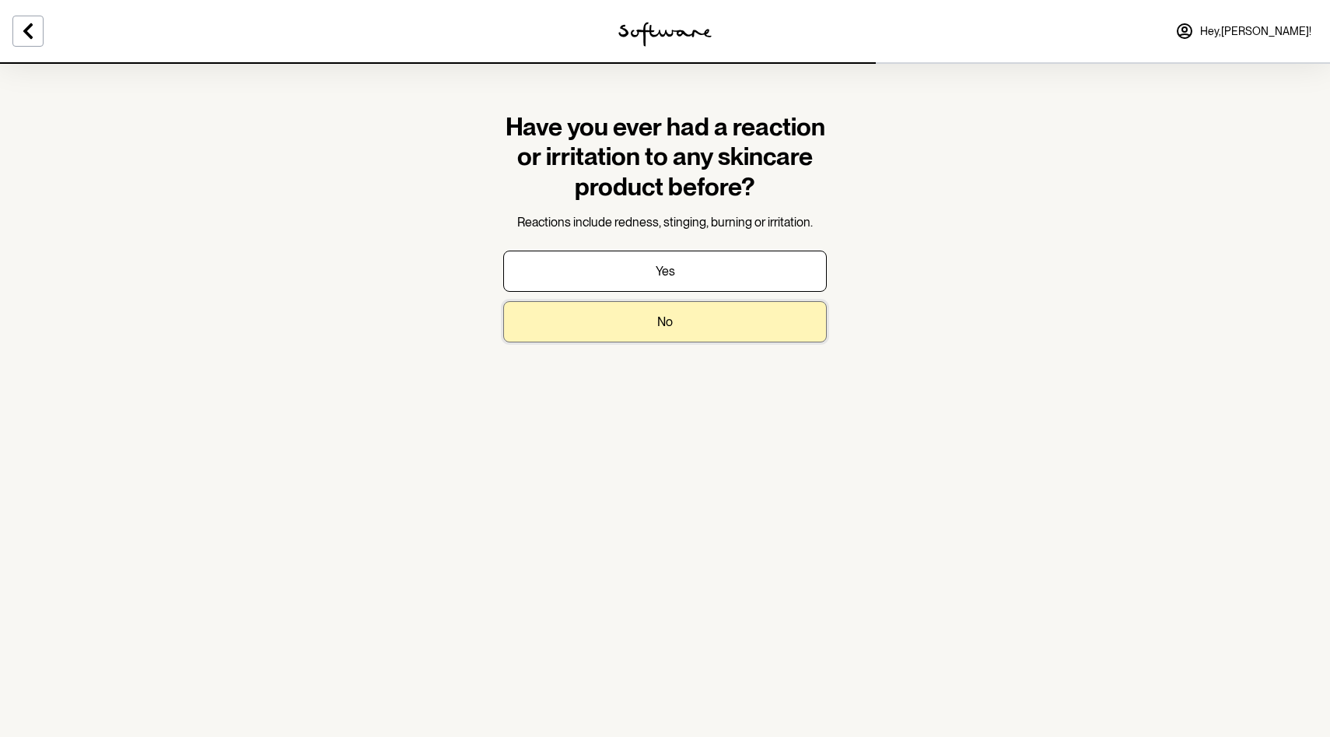
click at [684, 333] on button "No" at bounding box center [665, 321] width 324 height 41
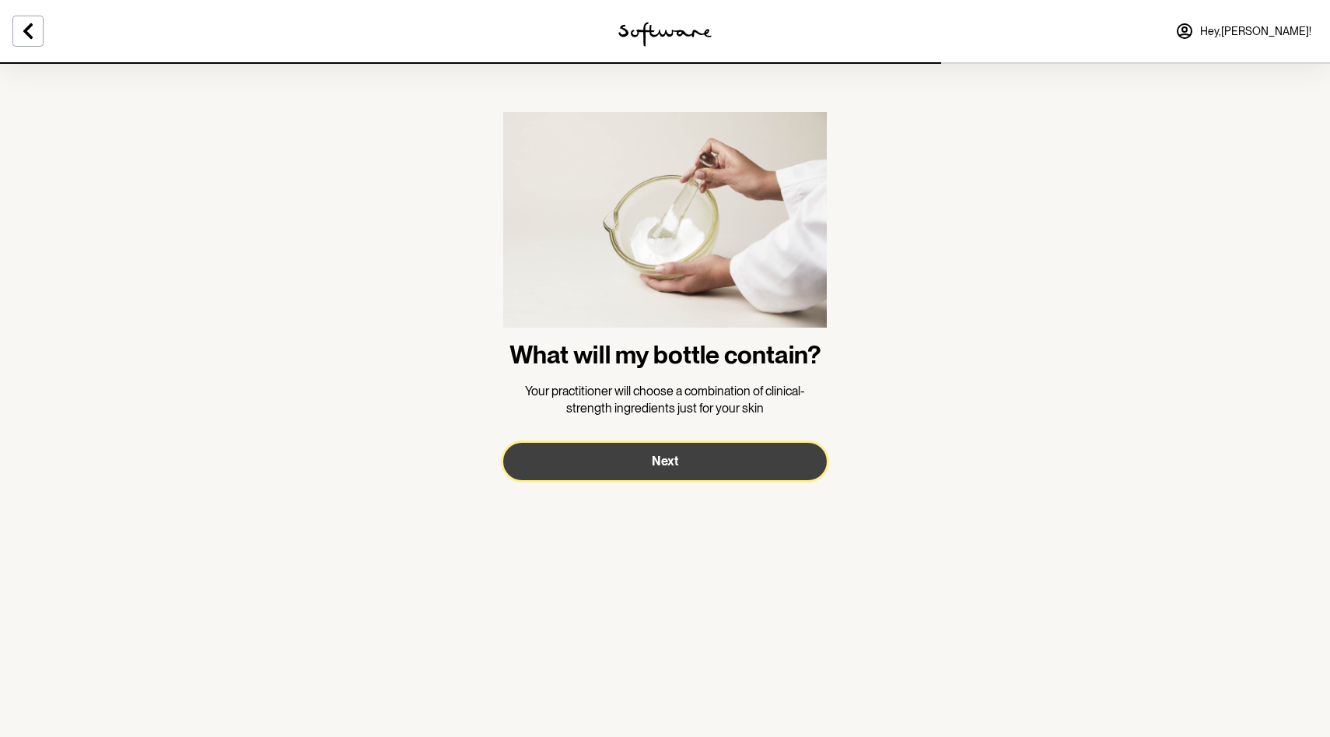
click at [689, 467] on button "Next" at bounding box center [665, 461] width 324 height 37
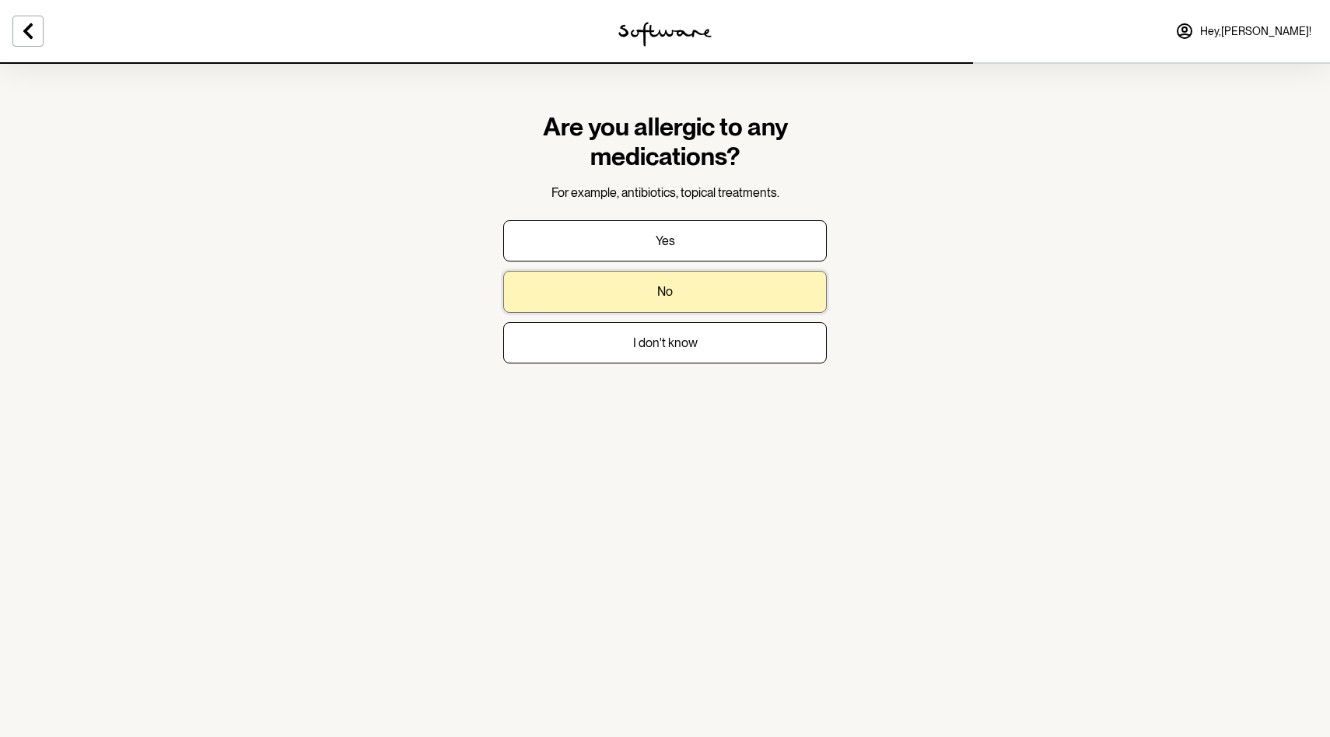
click at [683, 307] on button "No" at bounding box center [665, 291] width 324 height 41
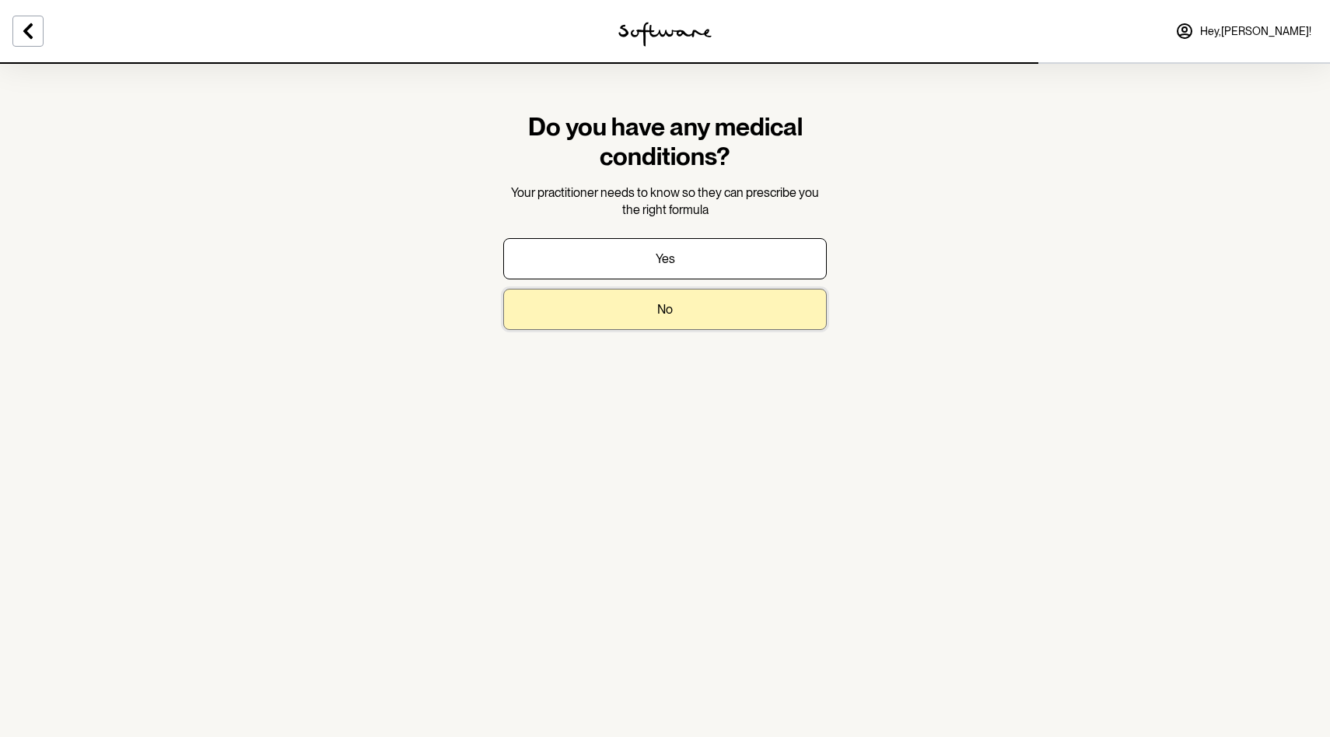
click at [677, 309] on button "No" at bounding box center [665, 309] width 324 height 41
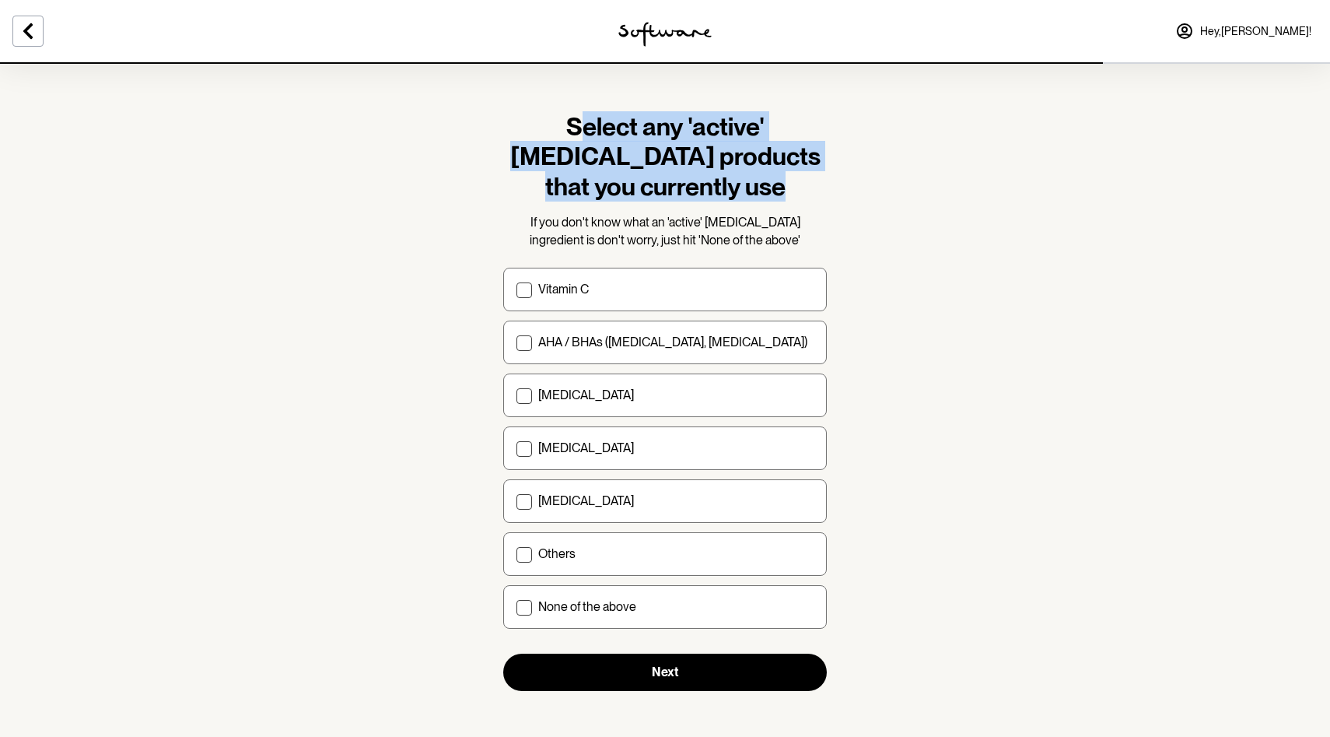
drag, startPoint x: 530, startPoint y: 140, endPoint x: 690, endPoint y: 210, distance: 174.1
click at [690, 210] on div "Select any 'active' [MEDICAL_DATA] products that you currently use If you don't…" at bounding box center [665, 180] width 324 height 137
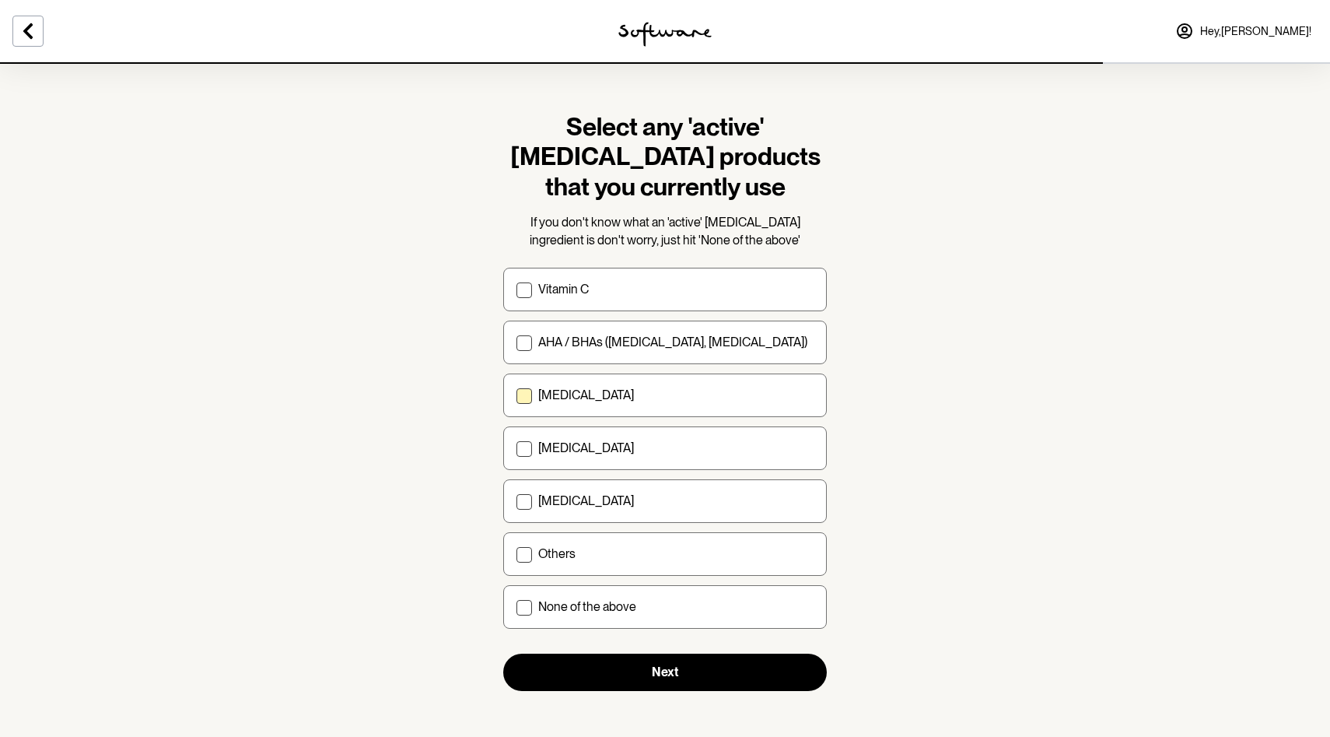
click at [642, 394] on div "[MEDICAL_DATA]" at bounding box center [675, 394] width 275 height 15
click at [516, 395] on input "[MEDICAL_DATA]" at bounding box center [516, 395] width 1 height 1
checkbox input "true"
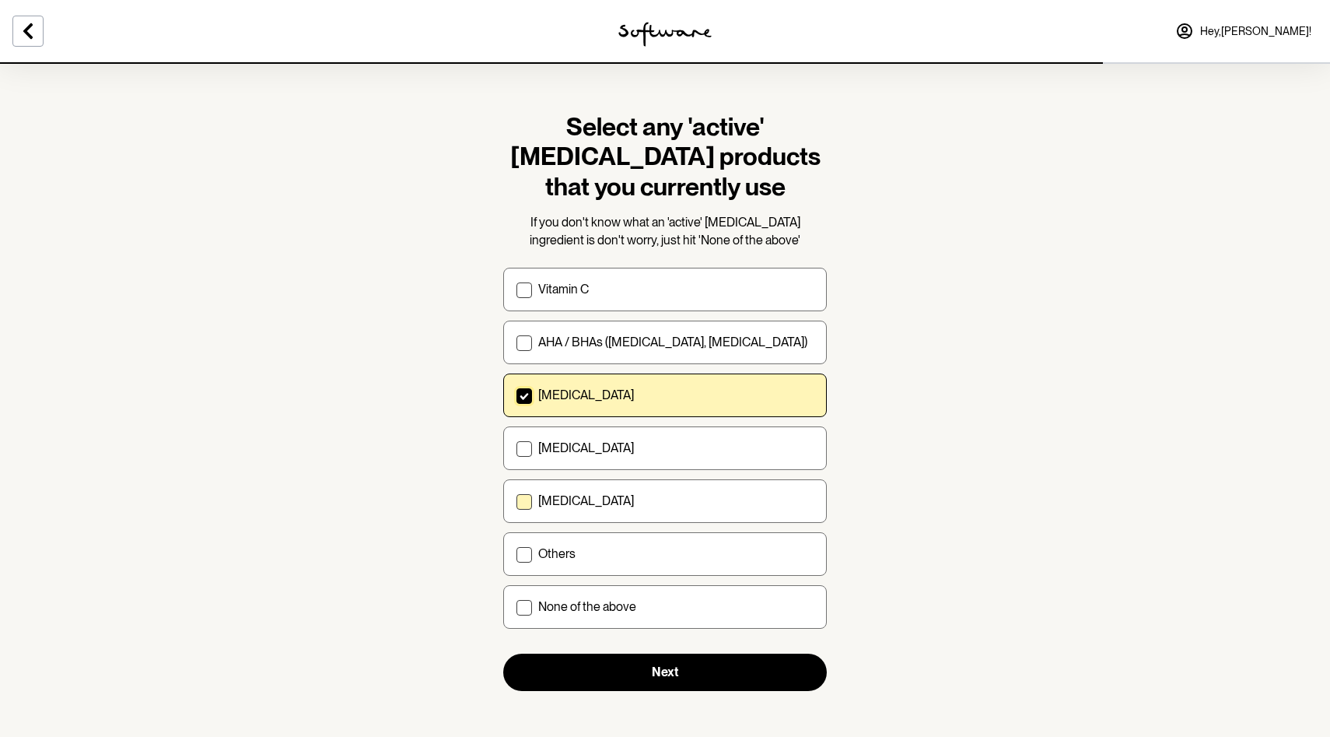
click at [628, 511] on label "[MEDICAL_DATA]" at bounding box center [665, 501] width 324 height 44
click at [516, 502] on input "[MEDICAL_DATA]" at bounding box center [516, 501] width 1 height 1
checkbox input "true"
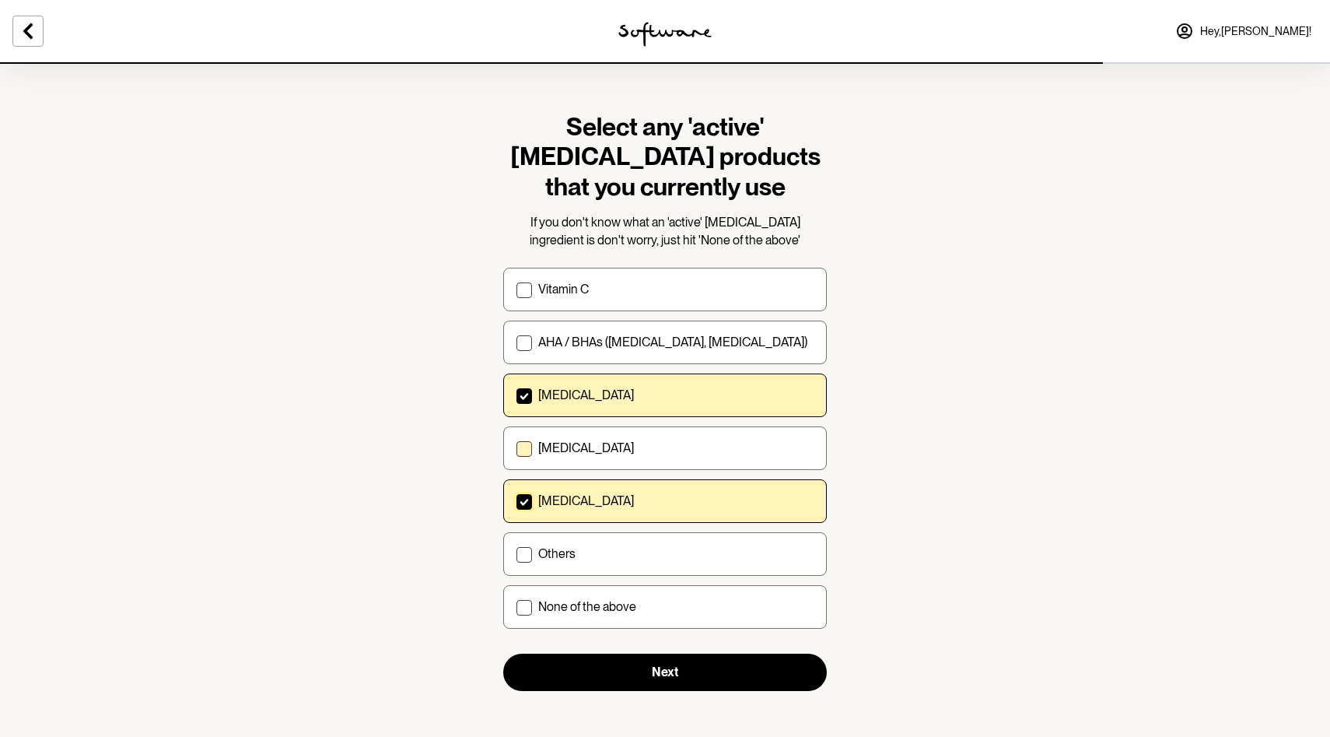
click at [681, 451] on div "[MEDICAL_DATA]" at bounding box center [675, 447] width 275 height 15
click at [516, 449] on input "[MEDICAL_DATA]" at bounding box center [516, 448] width 1 height 1
checkbox input "true"
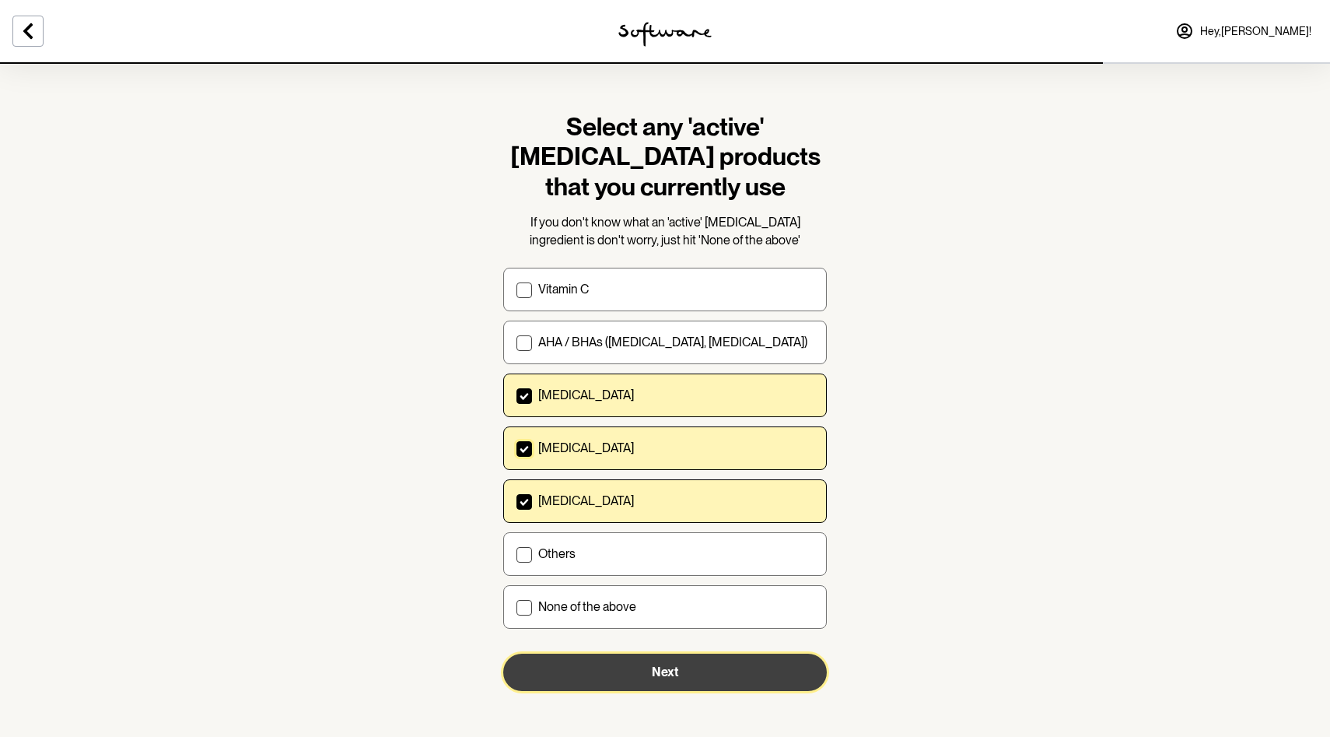
click at [672, 679] on button "Next" at bounding box center [665, 671] width 324 height 37
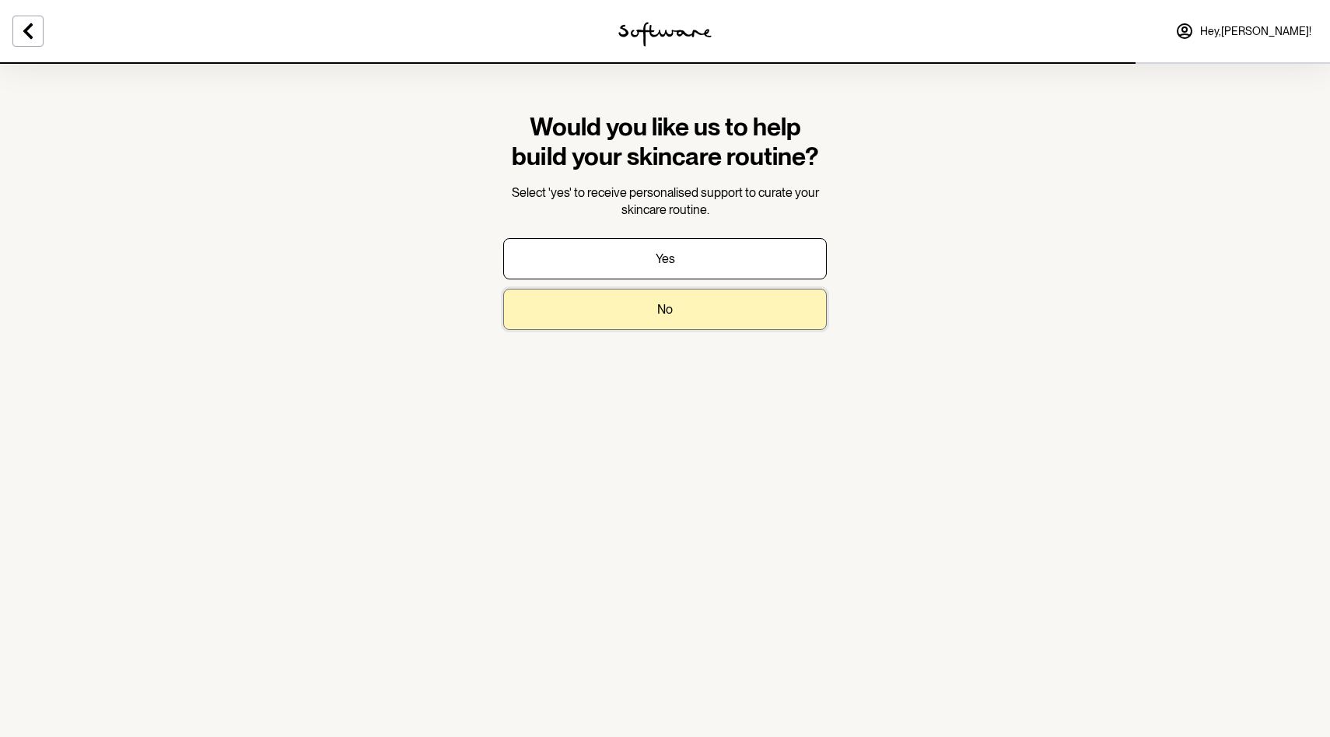
click at [688, 324] on button "No" at bounding box center [665, 309] width 324 height 41
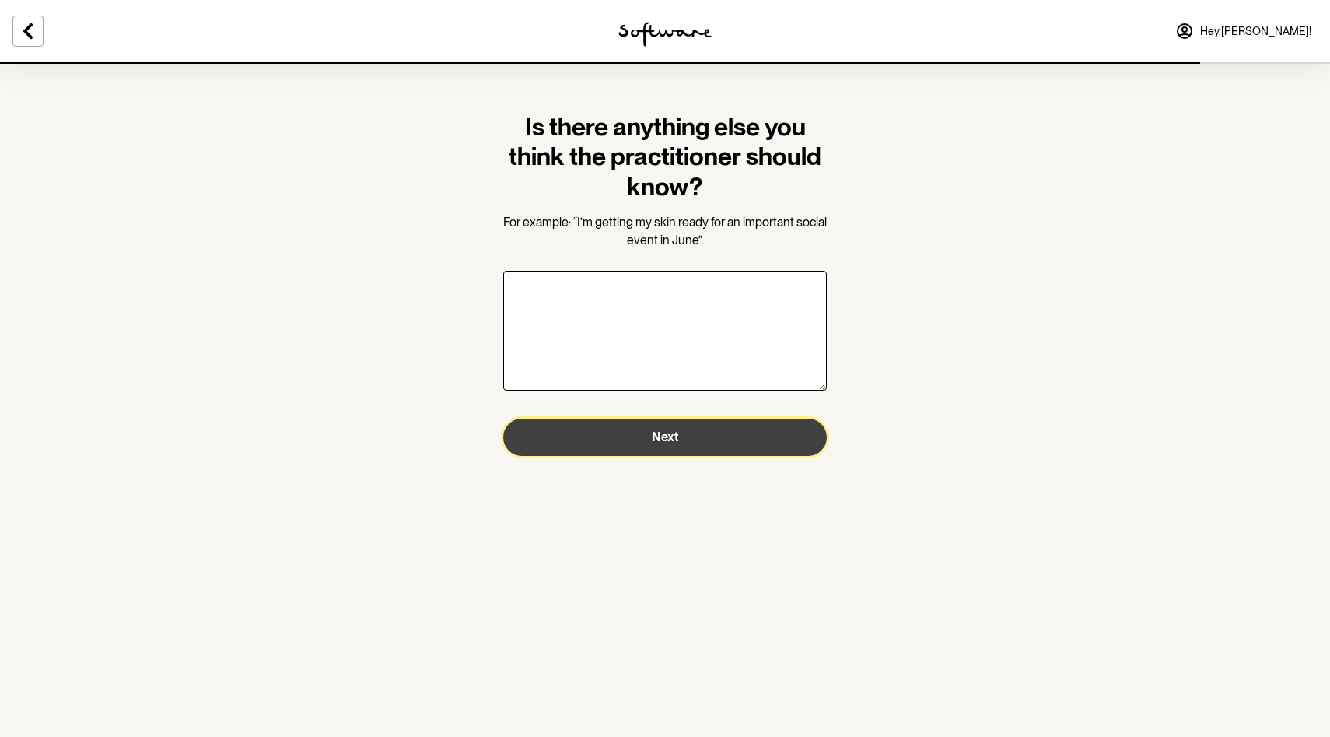
click at [663, 450] on button "Next" at bounding box center [665, 436] width 324 height 37
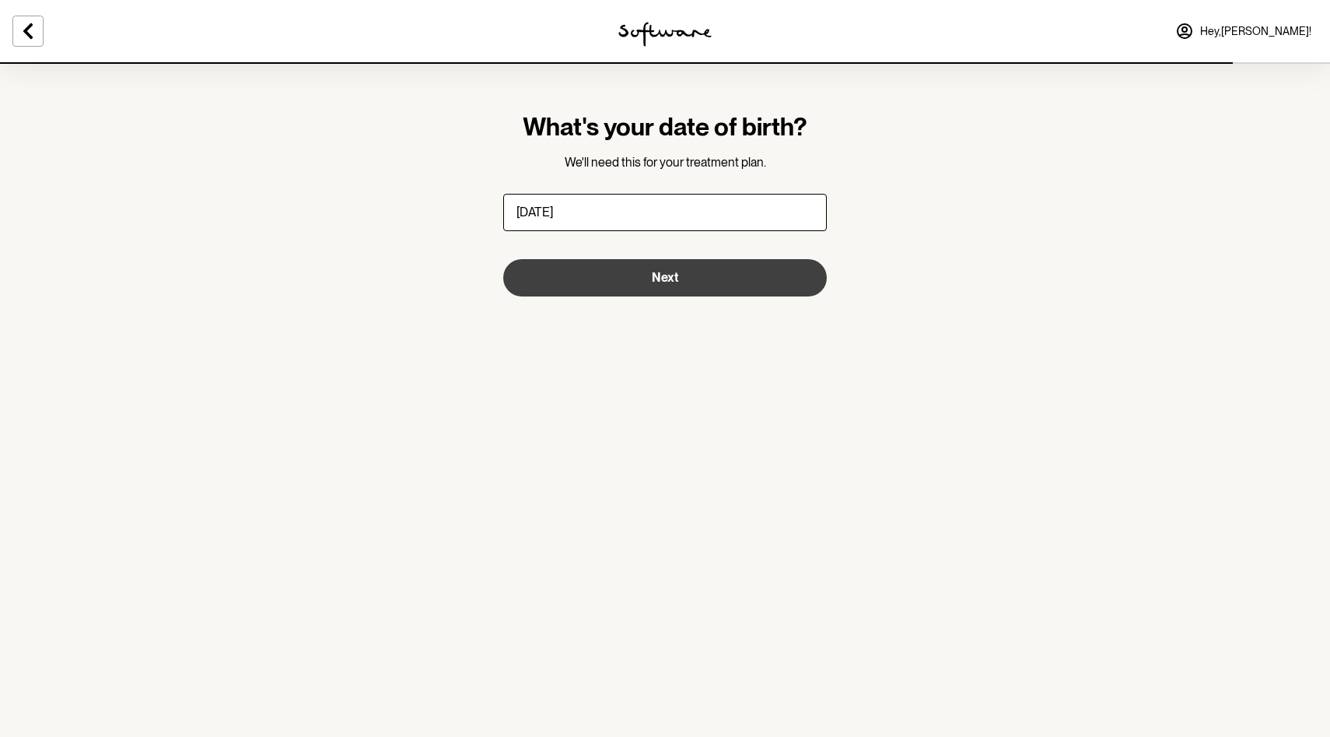
type input "[DATE]"
click at [726, 279] on button "Next" at bounding box center [665, 277] width 324 height 37
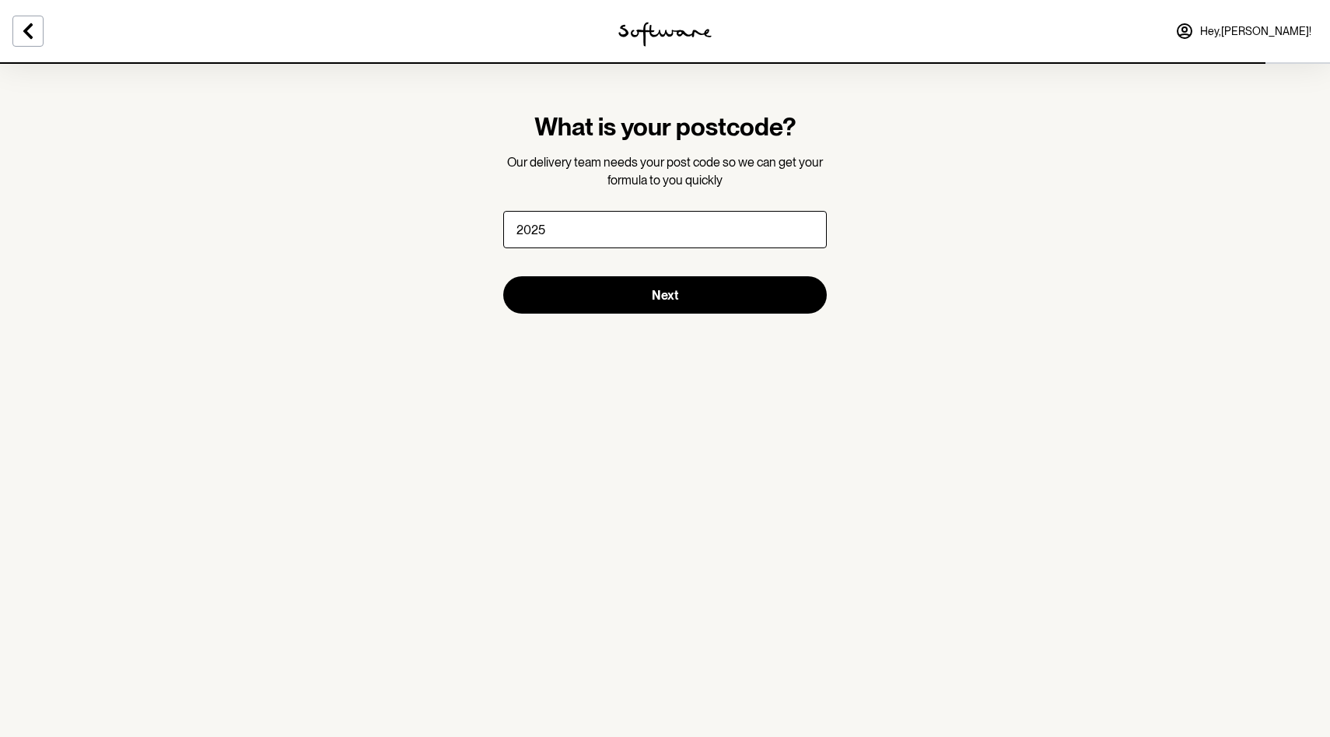
type input "2025"
click at [692, 313] on section "What is your postcode? Our delivery team needs your post code so we can get you…" at bounding box center [665, 212] width 348 height 301
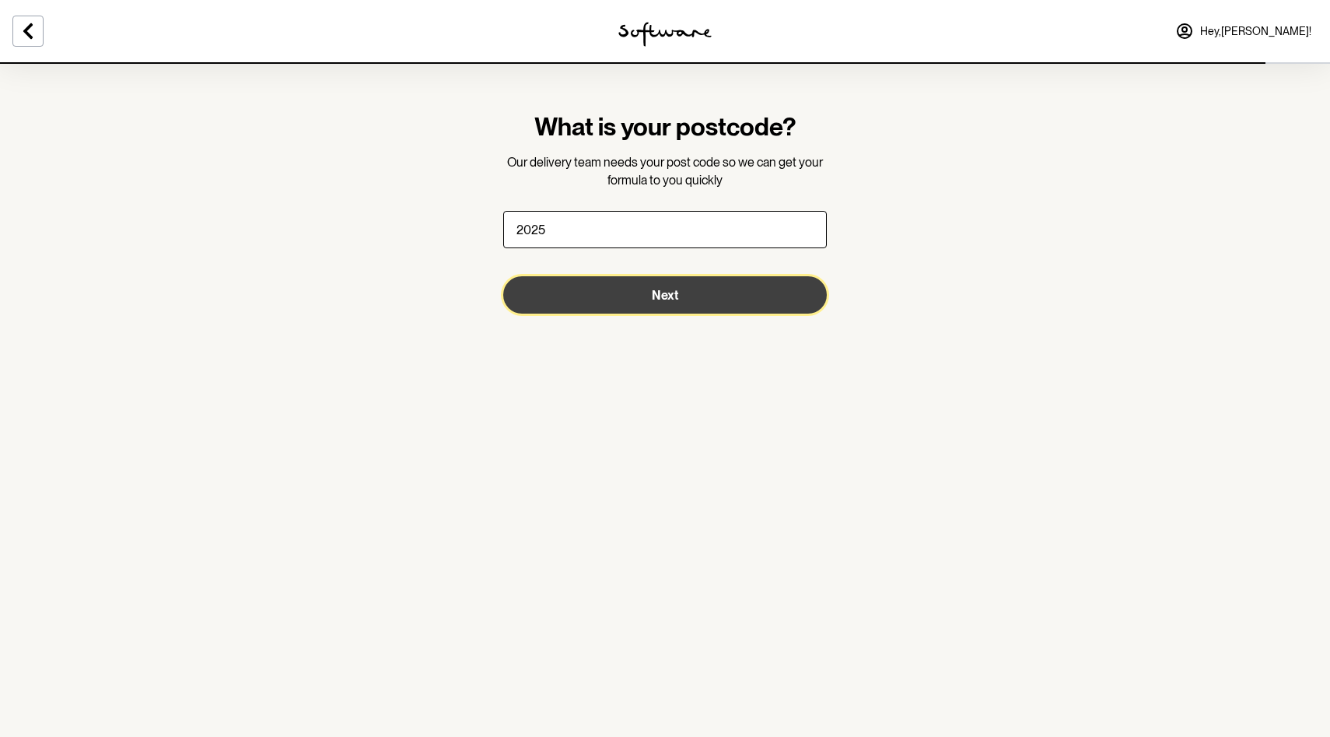
click at [694, 301] on button "Next" at bounding box center [665, 294] width 324 height 37
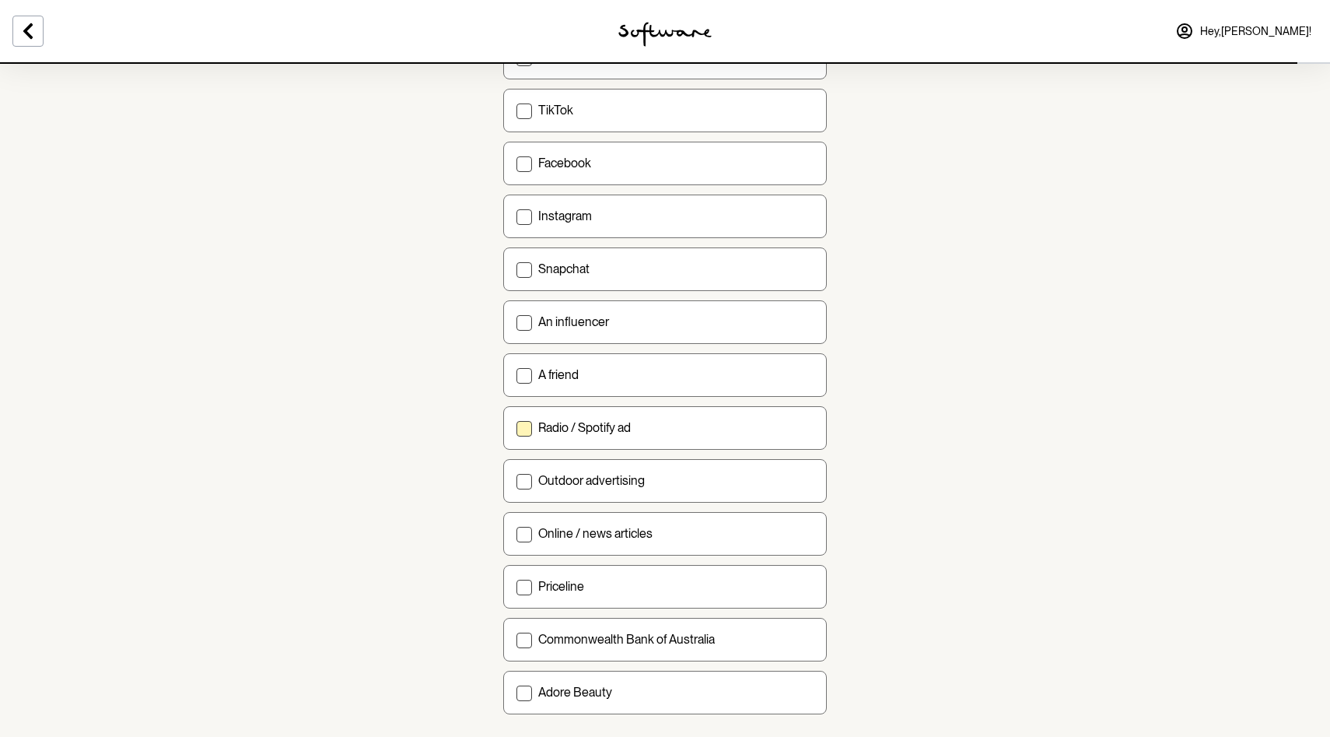
scroll to position [350, 0]
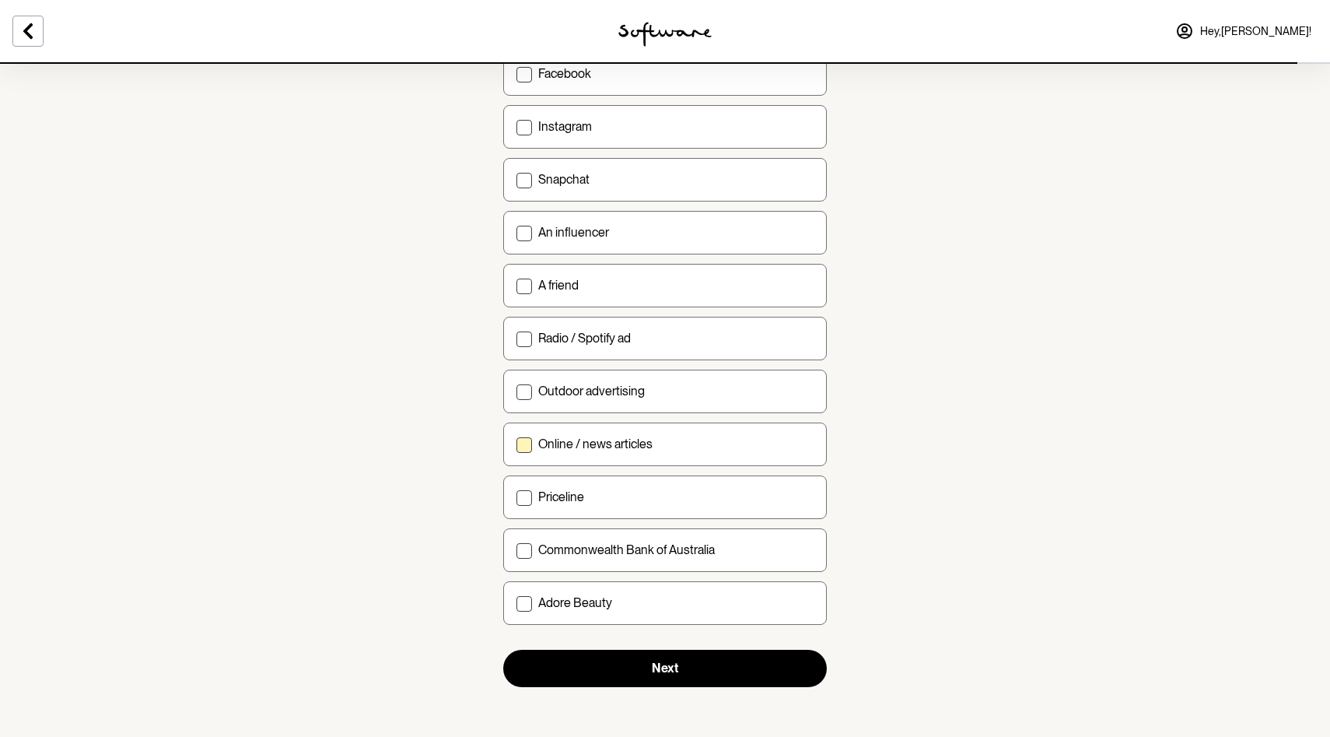
click at [670, 450] on div "Online / news articles" at bounding box center [675, 443] width 275 height 15
click at [516, 444] on input "Online / news articles" at bounding box center [516, 443] width 1 height 1
checkbox input "true"
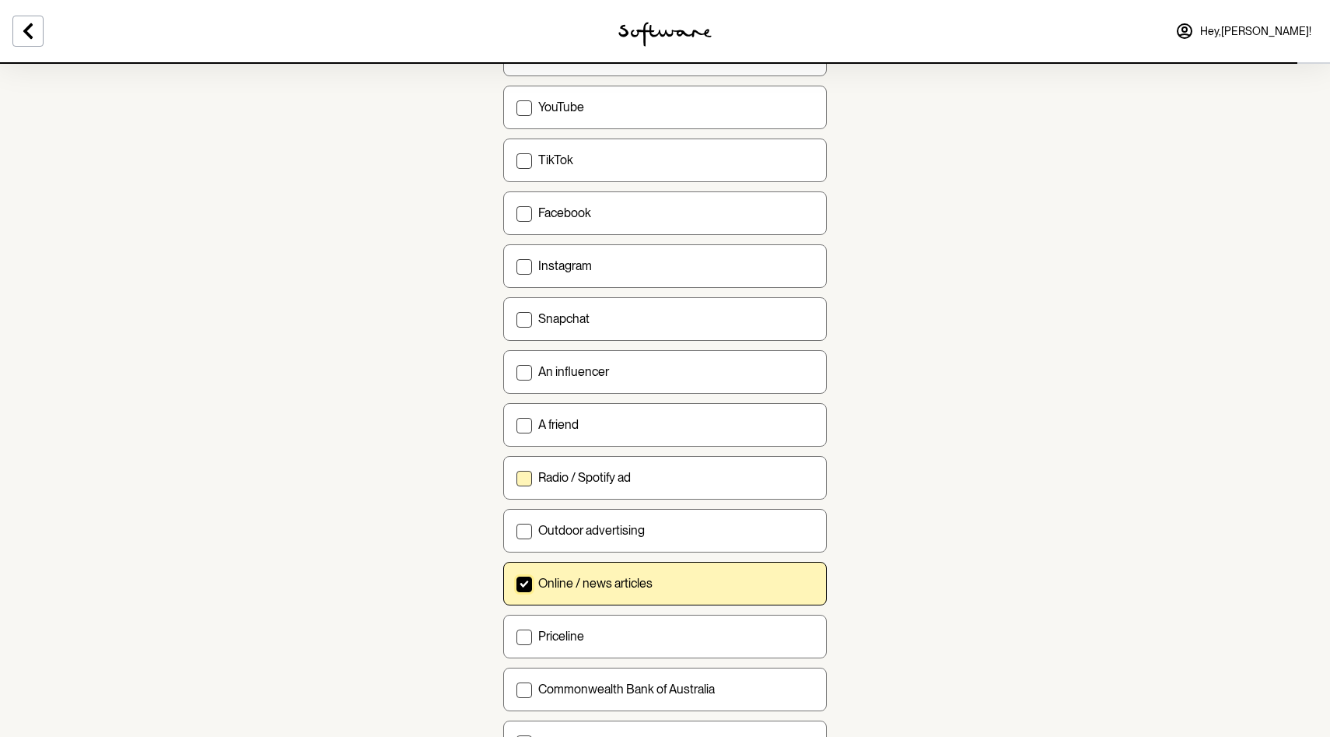
scroll to position [0, 0]
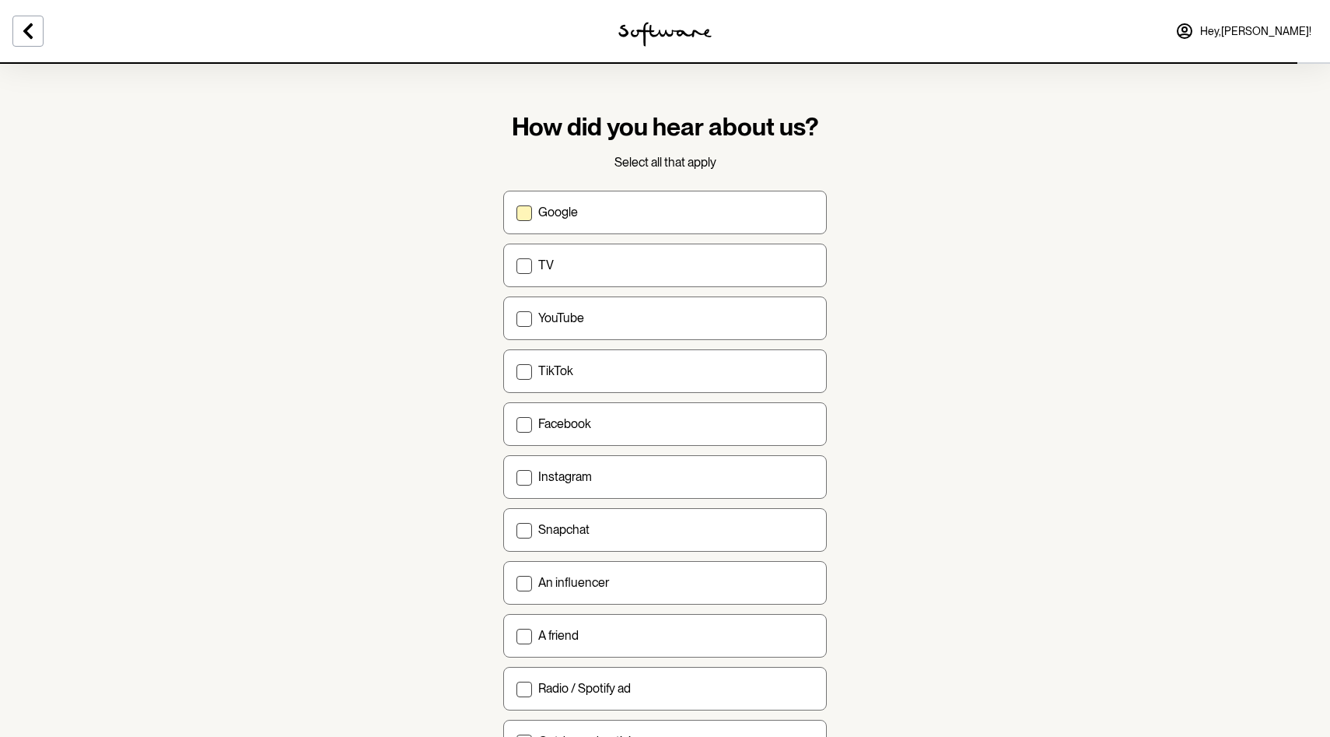
click at [649, 201] on label "Google" at bounding box center [665, 213] width 324 height 44
click at [516, 212] on input "Google" at bounding box center [516, 212] width 1 height 1
checkbox input "true"
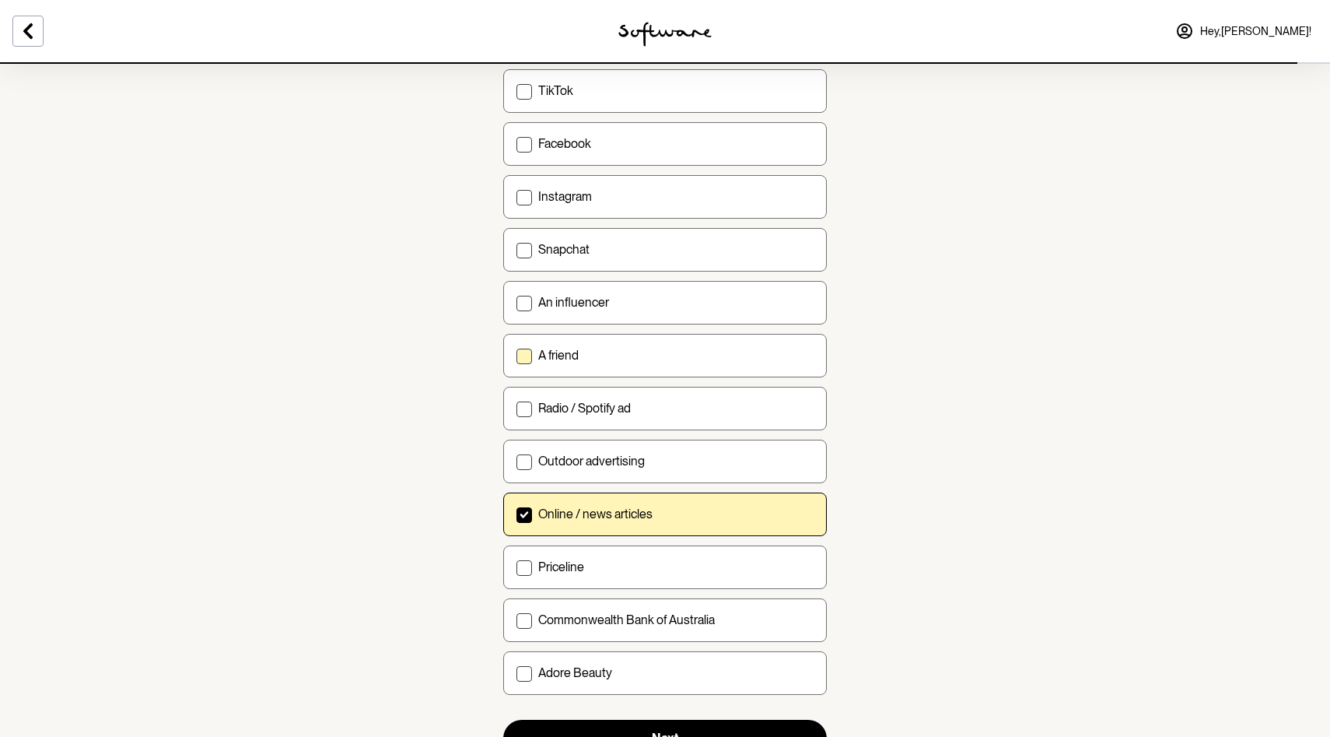
scroll to position [285, 0]
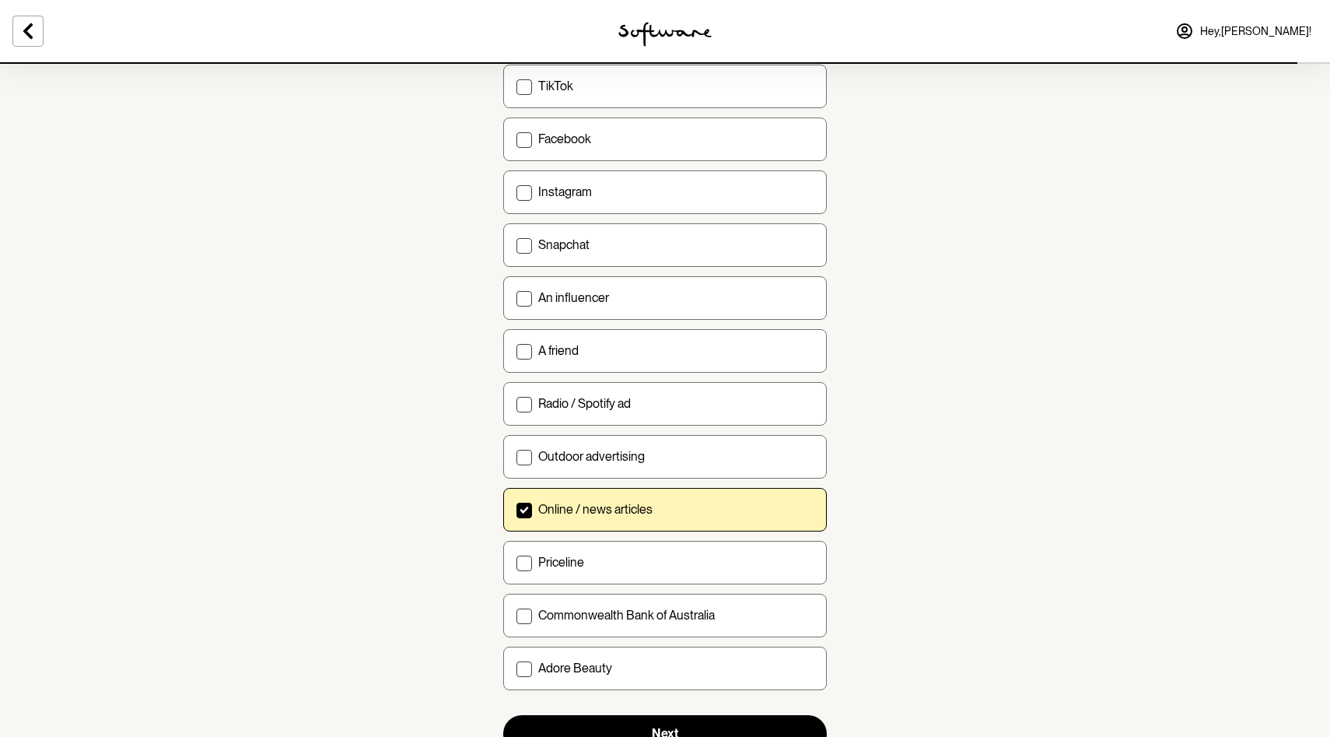
click at [635, 509] on p "Online / news articles" at bounding box center [595, 509] width 114 height 15
click at [516, 509] on input "Online / news articles" at bounding box center [516, 509] width 1 height 1
checkbox input "false"
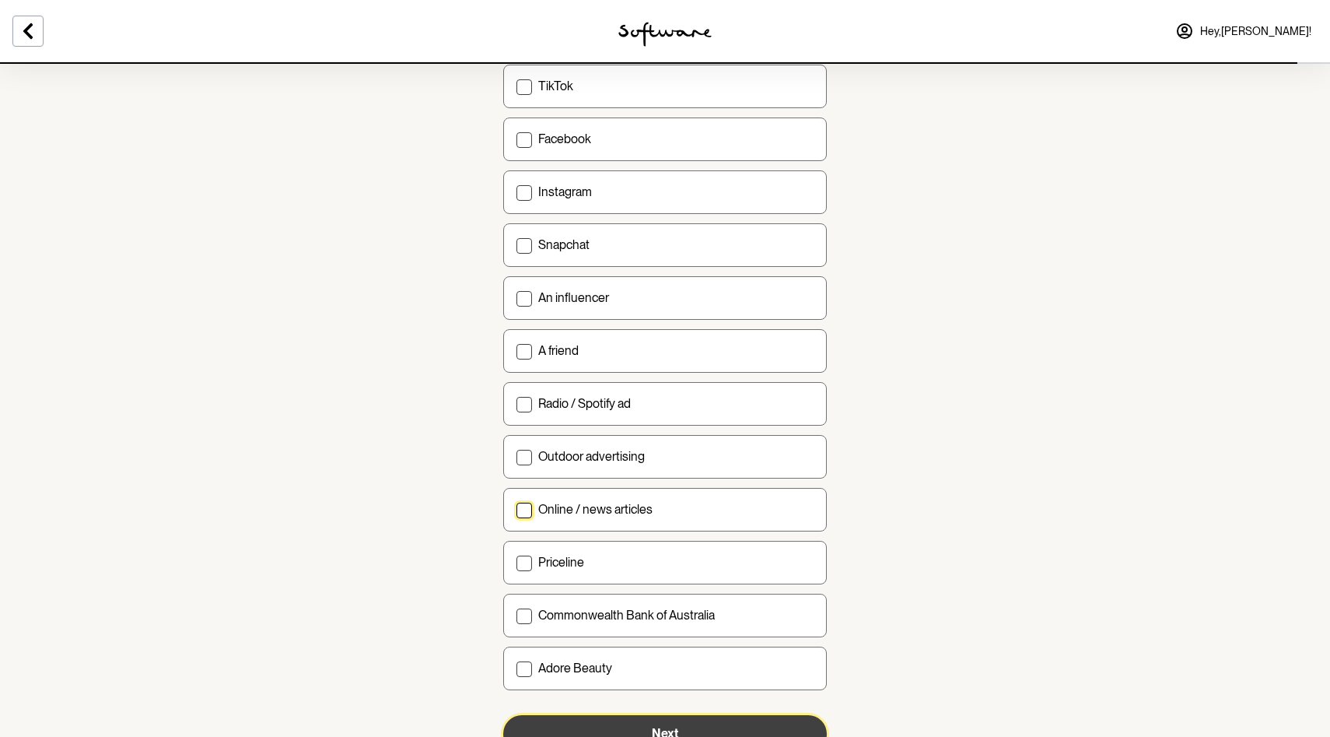
click at [635, 730] on button "Next" at bounding box center [665, 733] width 324 height 37
